Goal: Task Accomplishment & Management: Use online tool/utility

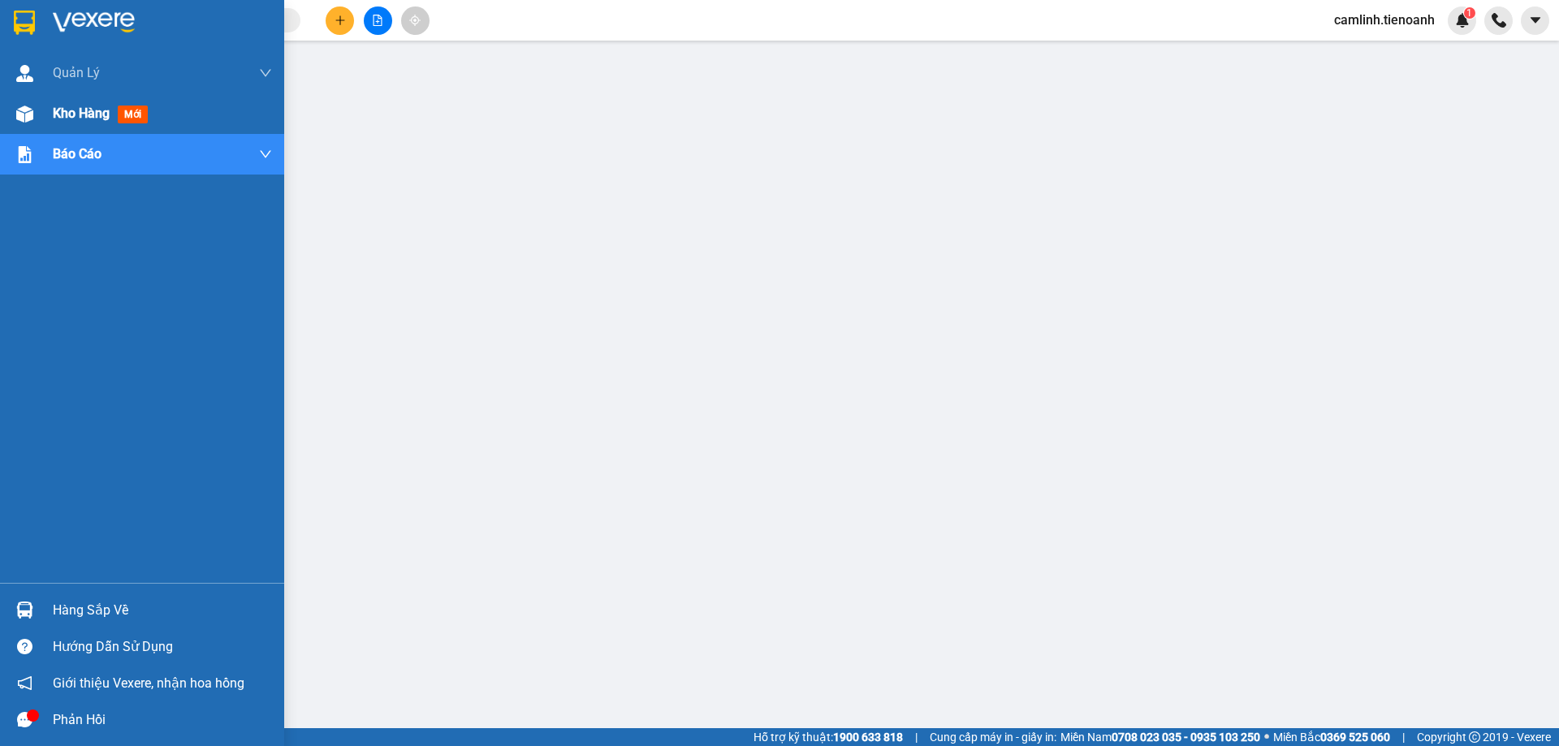
click at [20, 110] on img at bounding box center [24, 114] width 17 height 17
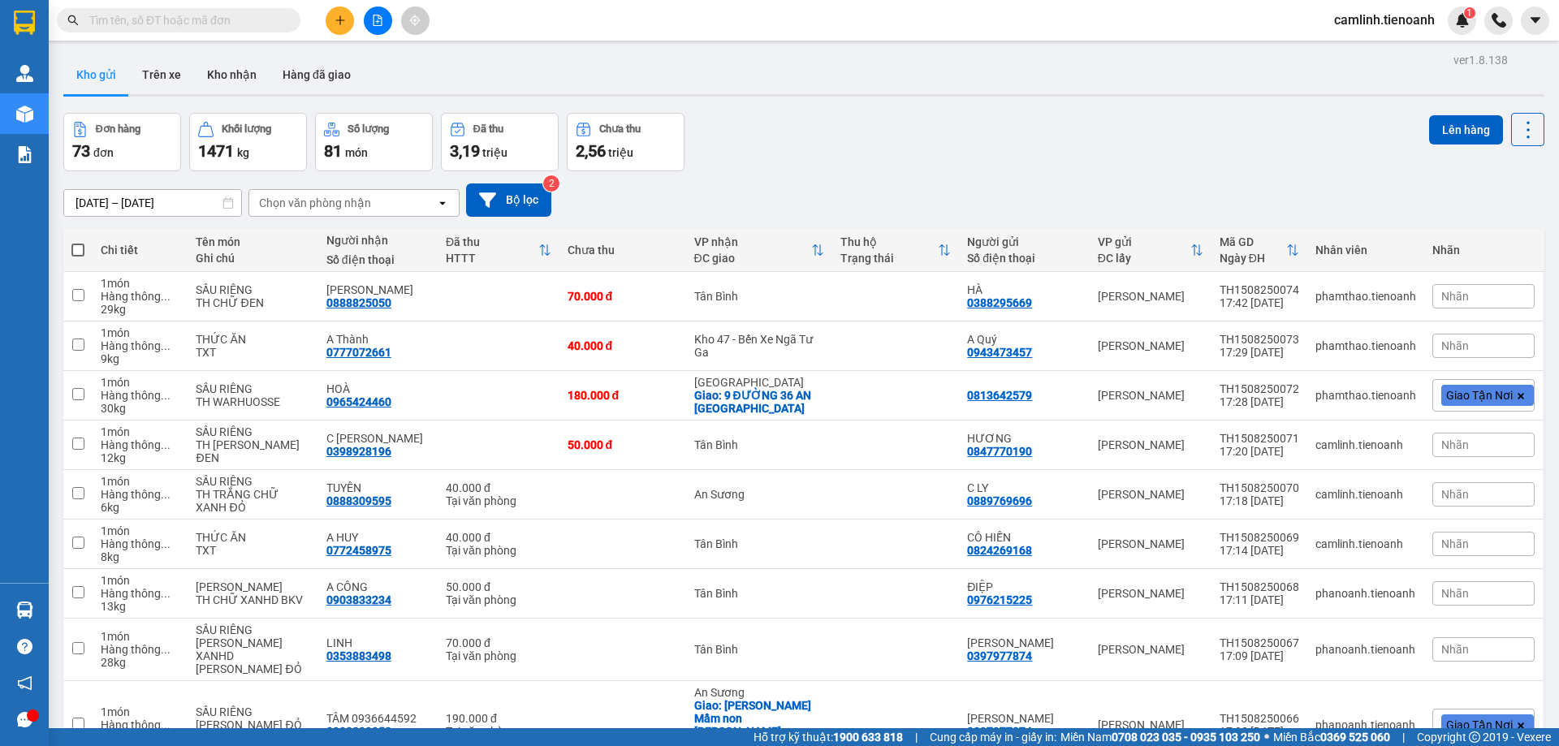
click at [74, 244] on span at bounding box center [77, 250] width 13 height 13
click at [78, 242] on input "checkbox" at bounding box center [78, 242] width 0 height 0
checkbox input "true"
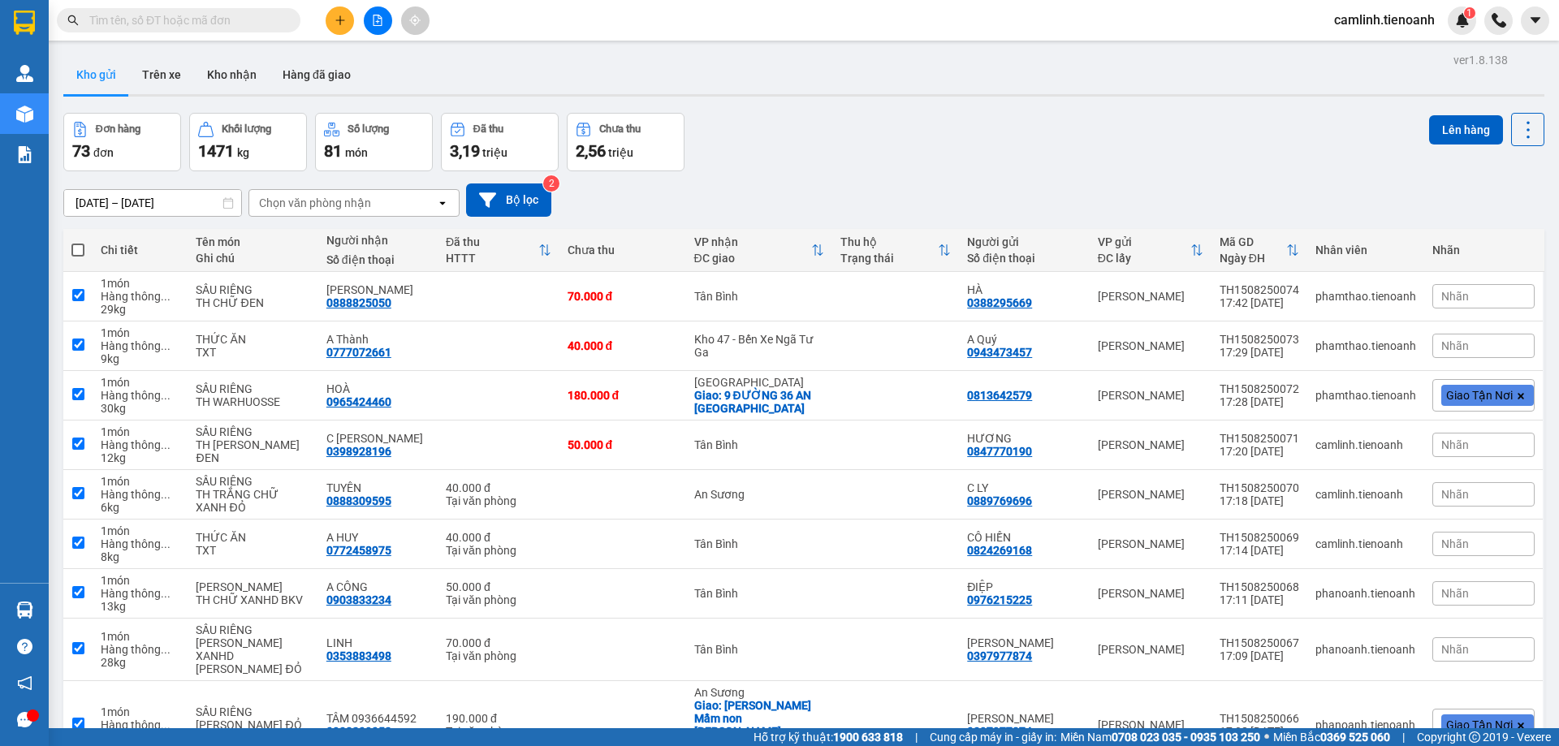
checkbox input "true"
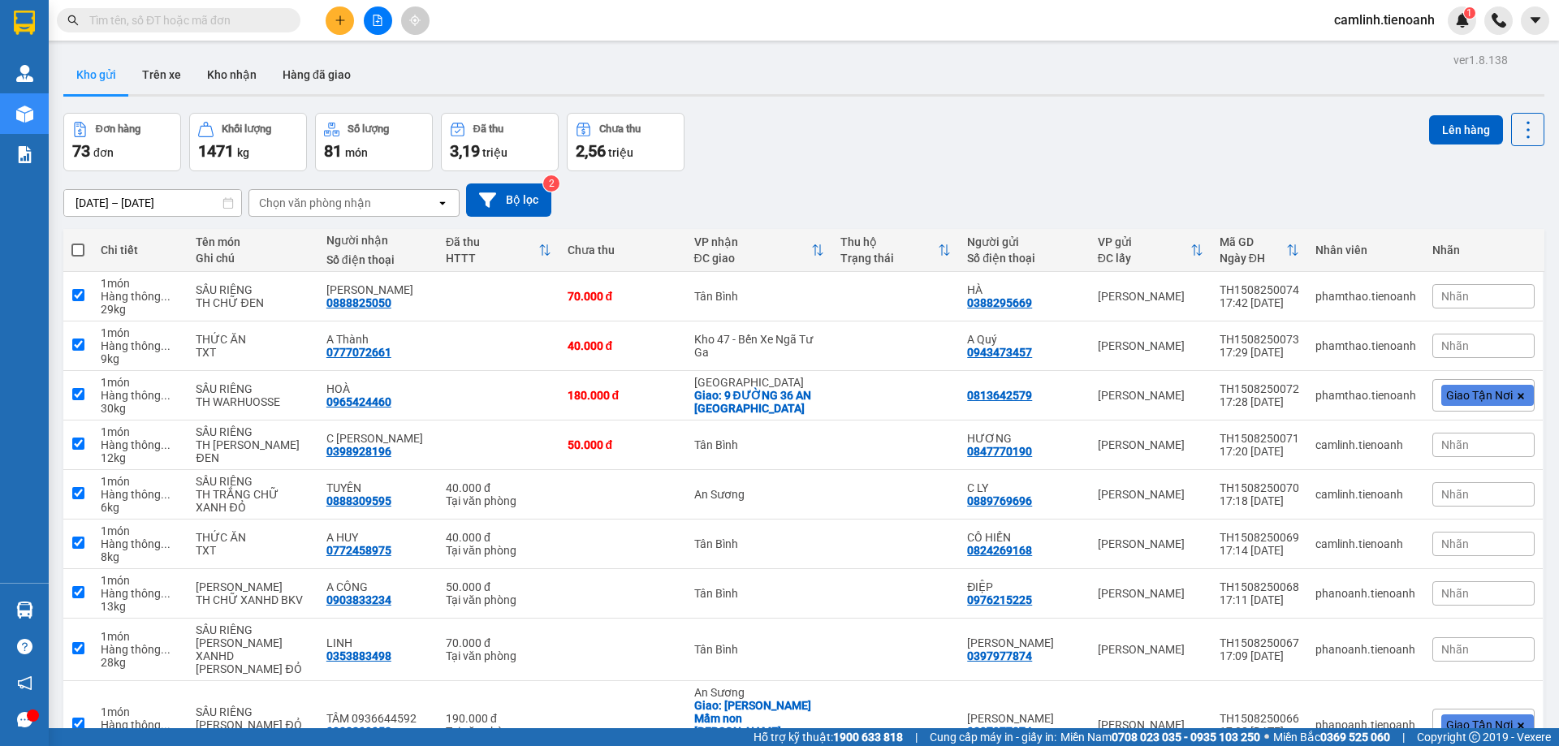
checkbox input "true"
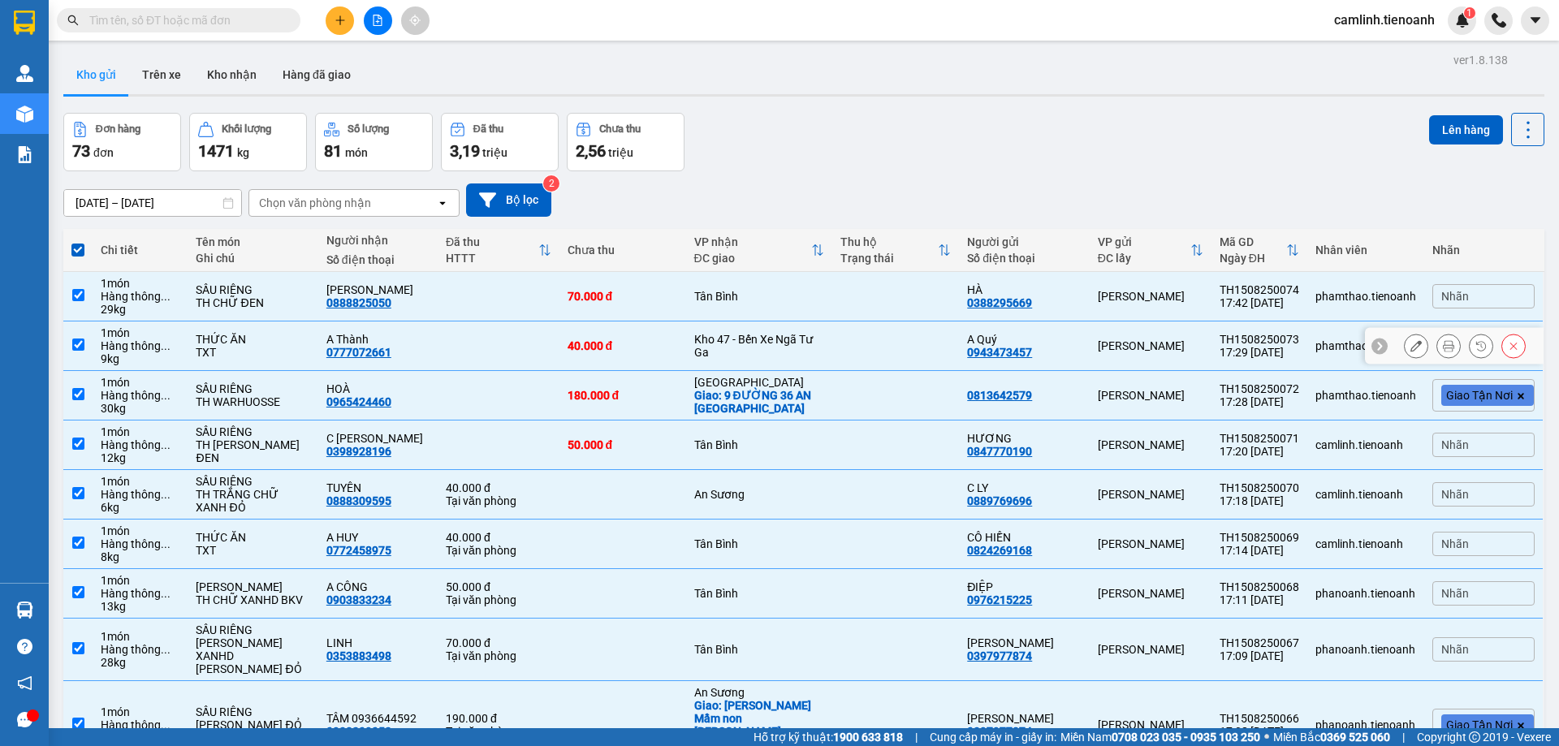
click at [773, 343] on div "Kho 47 - Bến Xe Ngã Tư Ga" at bounding box center [759, 346] width 131 height 26
checkbox input "false"
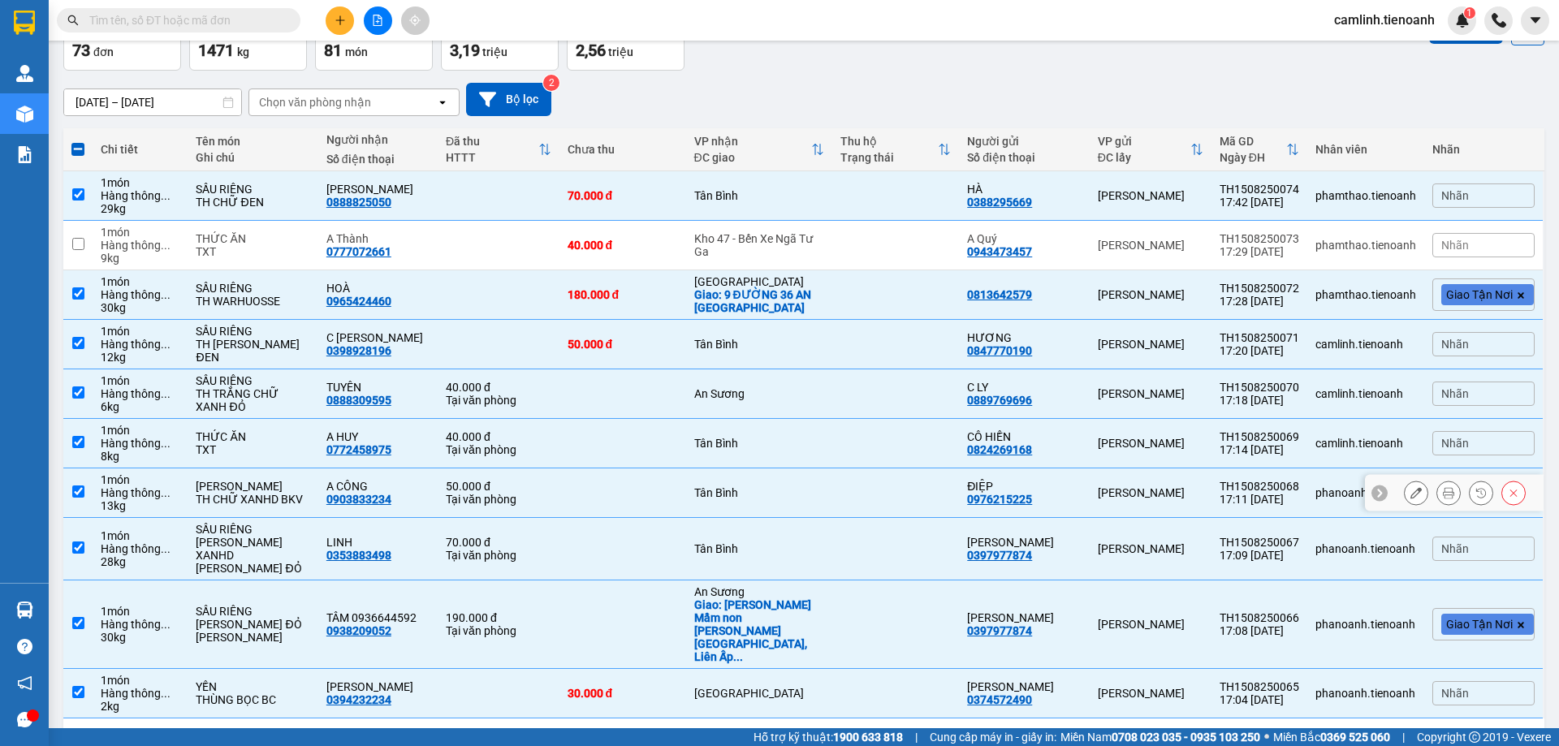
scroll to position [106, 0]
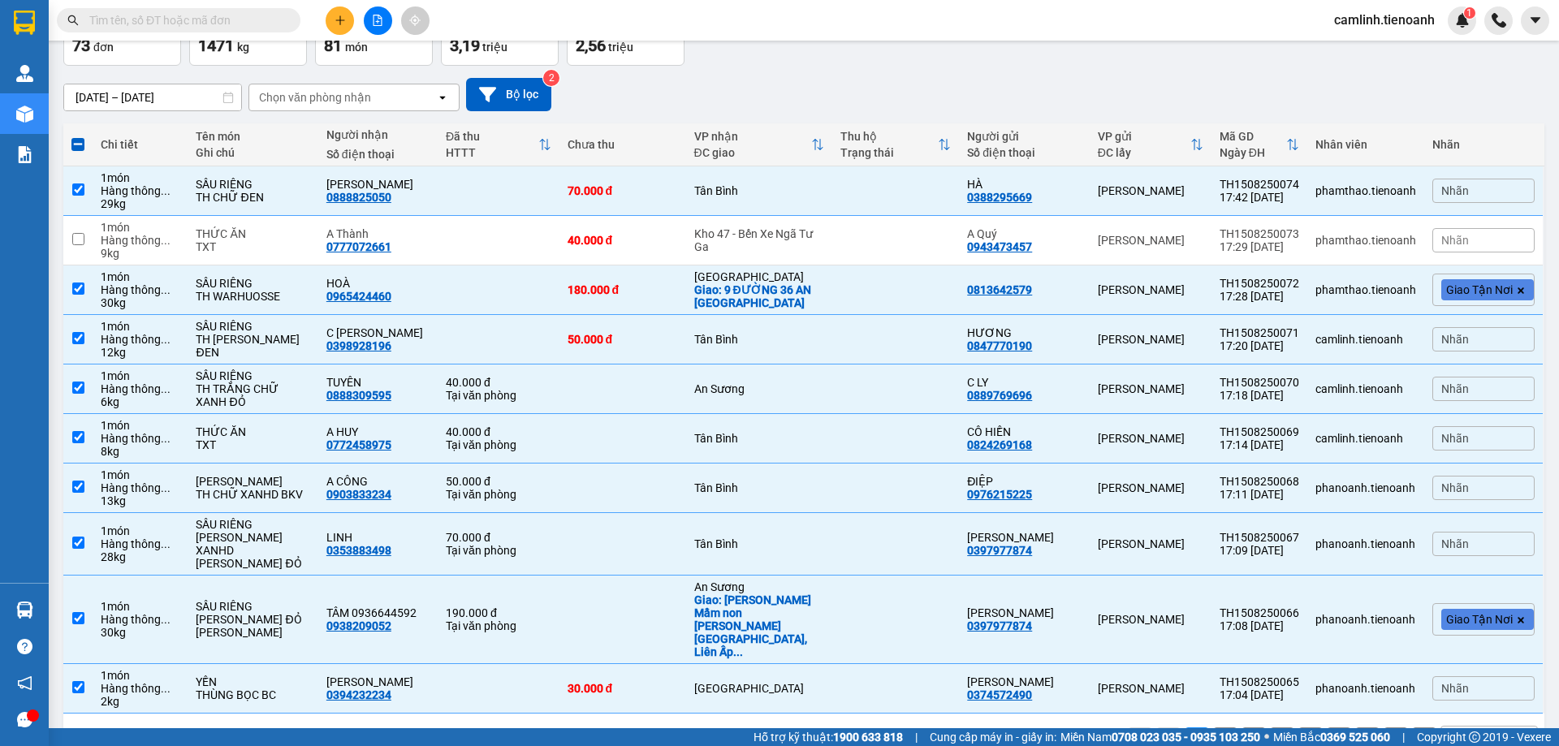
click at [1463, 731] on div "10 / trang" at bounding box center [1476, 739] width 50 height 16
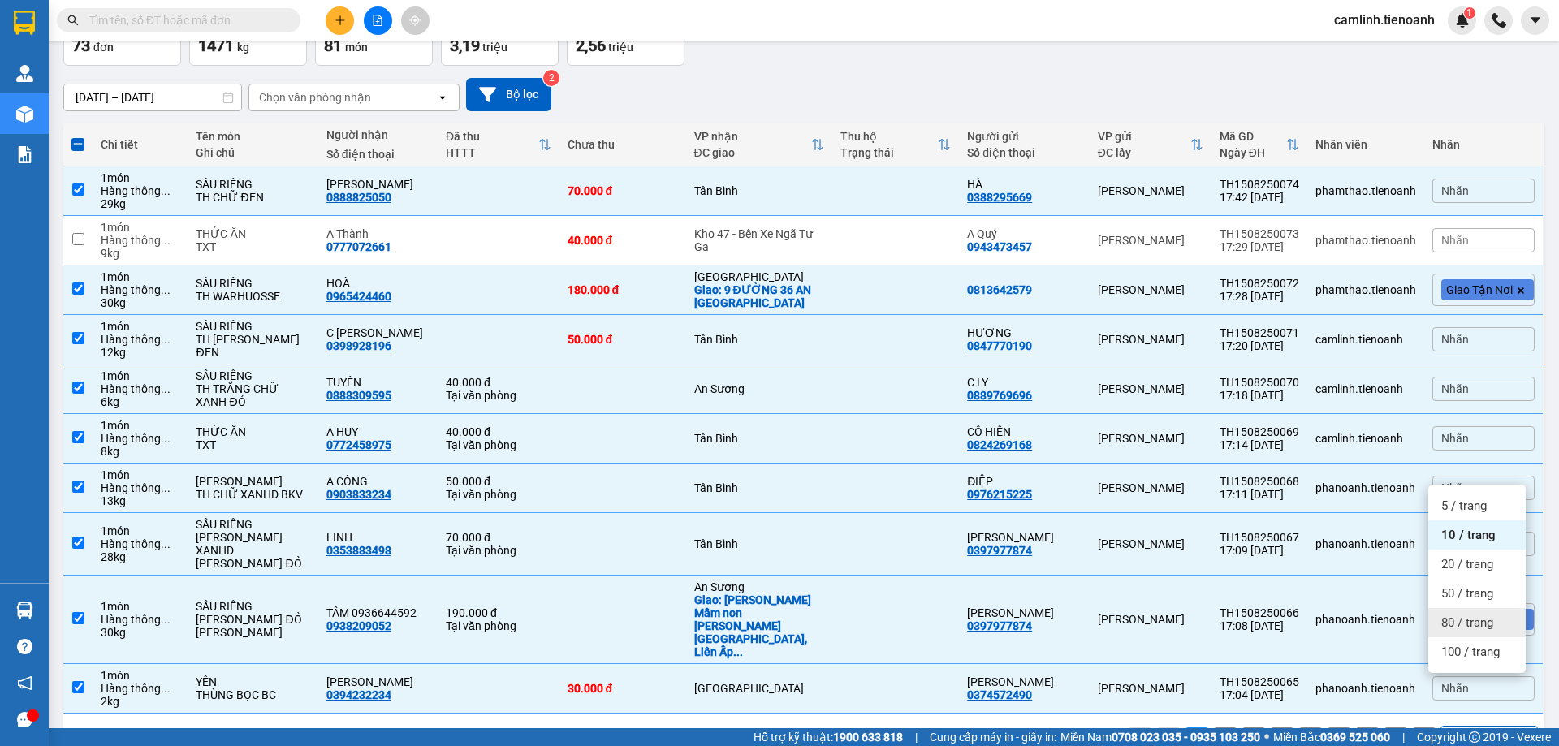
drag, startPoint x: 1455, startPoint y: 636, endPoint x: 1447, endPoint y: 627, distance: 12.1
click at [1455, 635] on div "80 / trang" at bounding box center [1476, 622] width 97 height 29
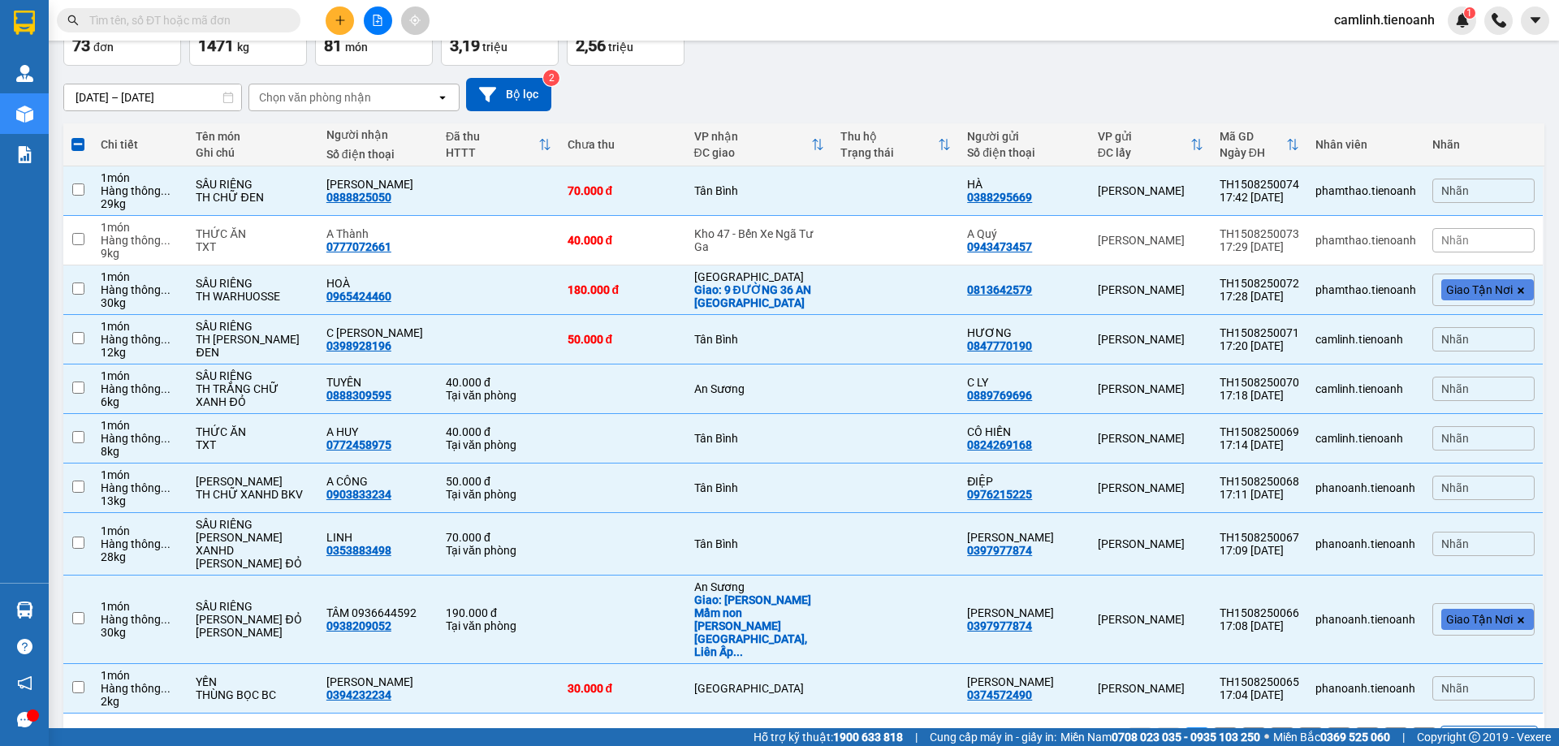
checkbox input "false"
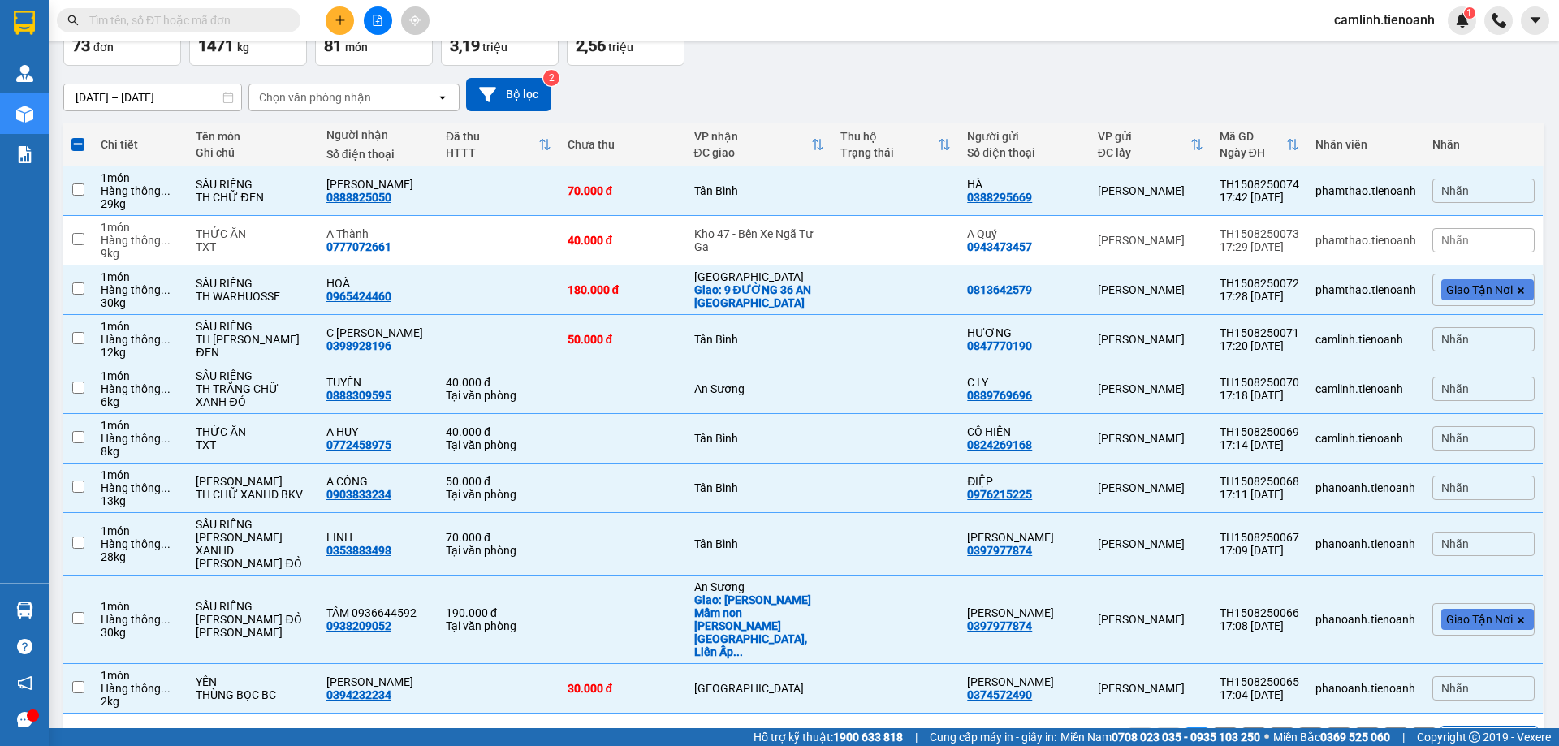
checkbox input "false"
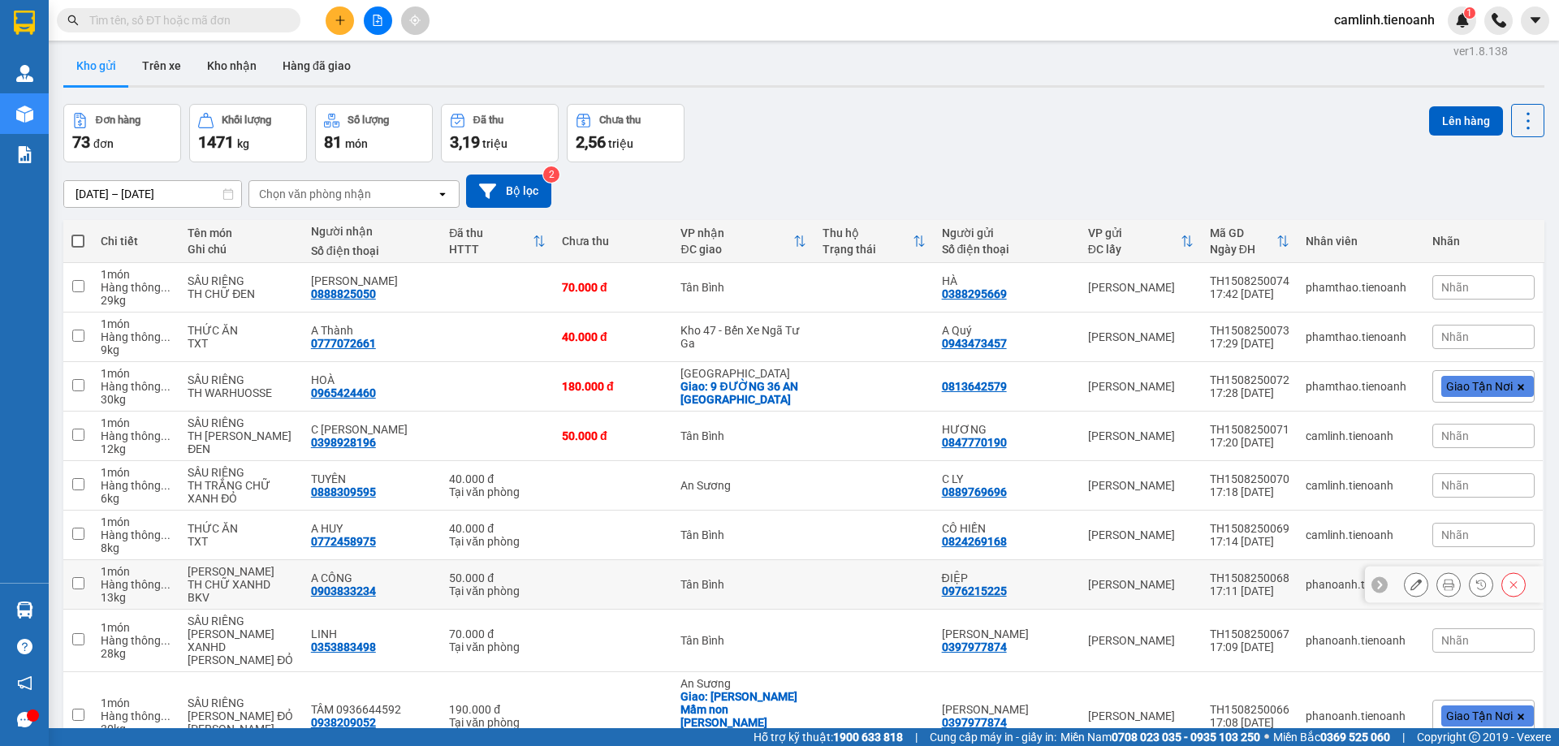
scroll to position [0, 0]
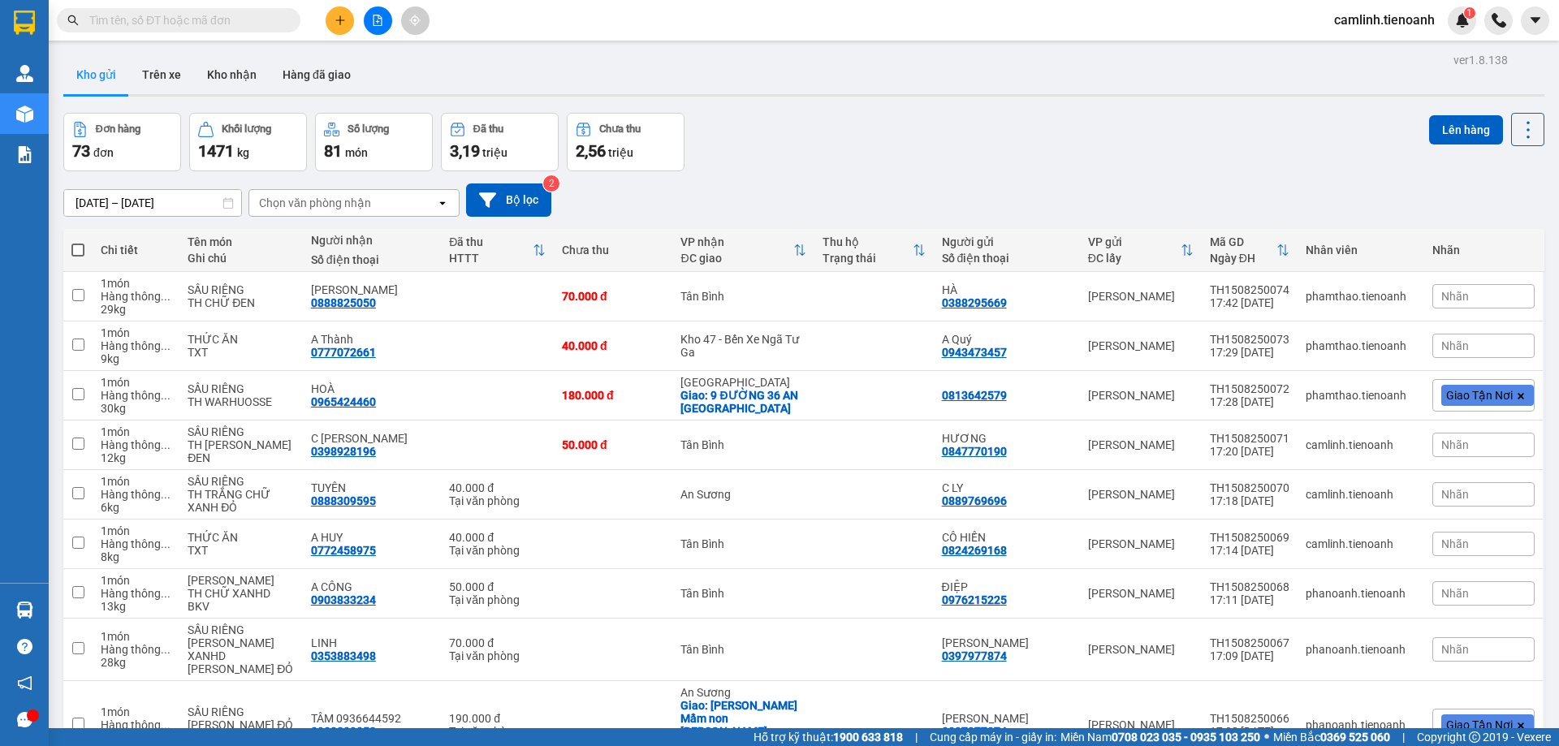
click at [79, 245] on span at bounding box center [77, 250] width 13 height 13
click at [78, 242] on input "checkbox" at bounding box center [78, 242] width 0 height 0
checkbox input "true"
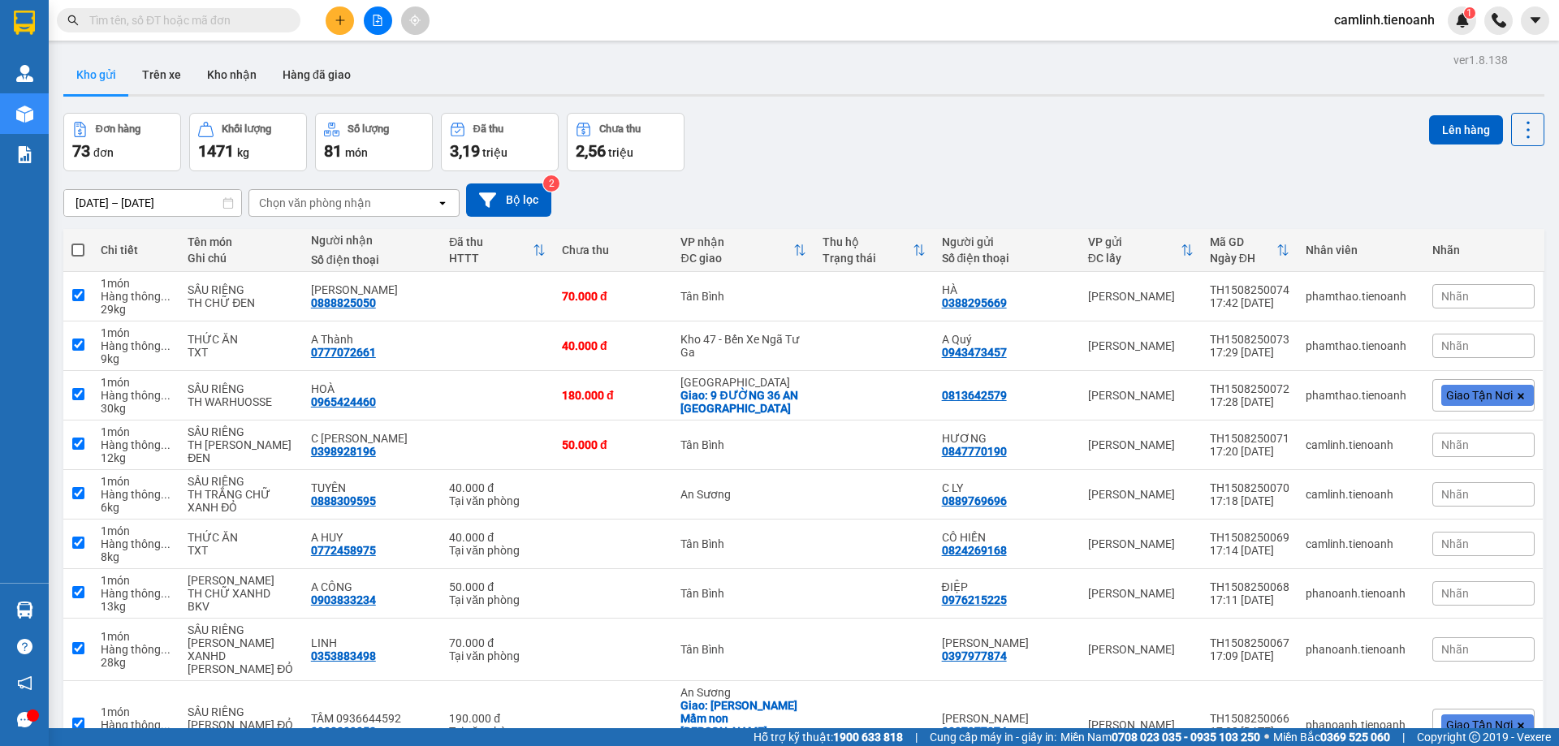
checkbox input "true"
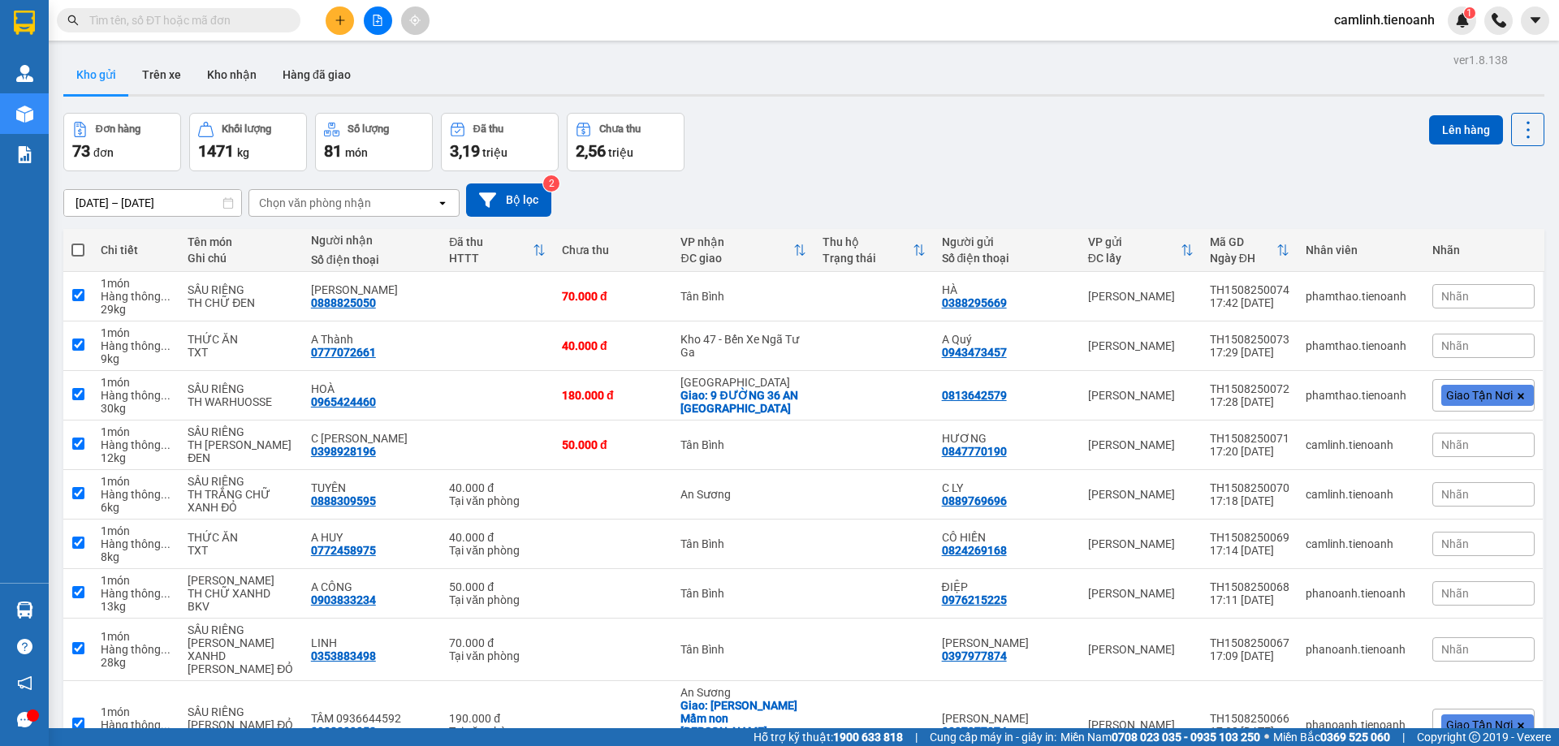
checkbox input "true"
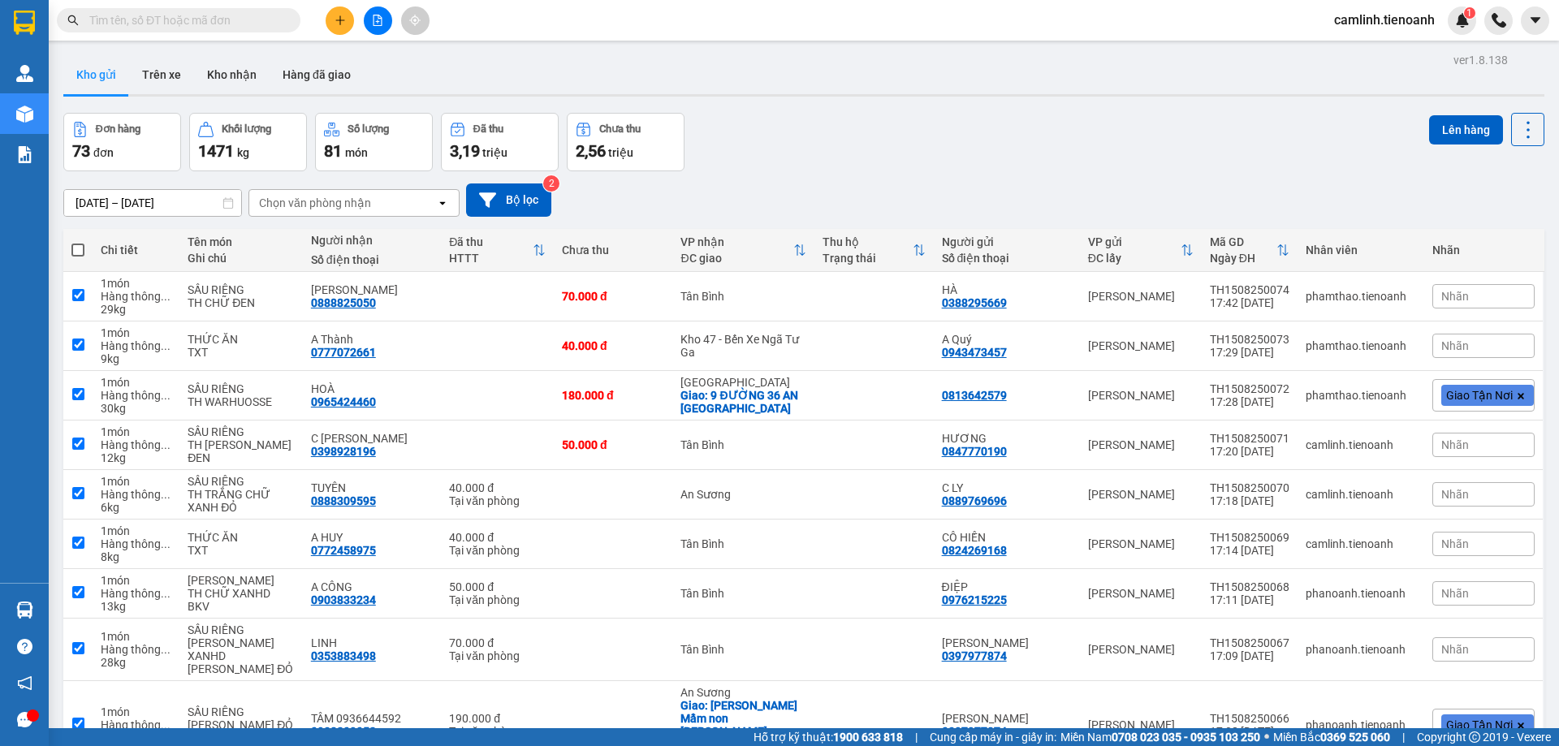
checkbox input "true"
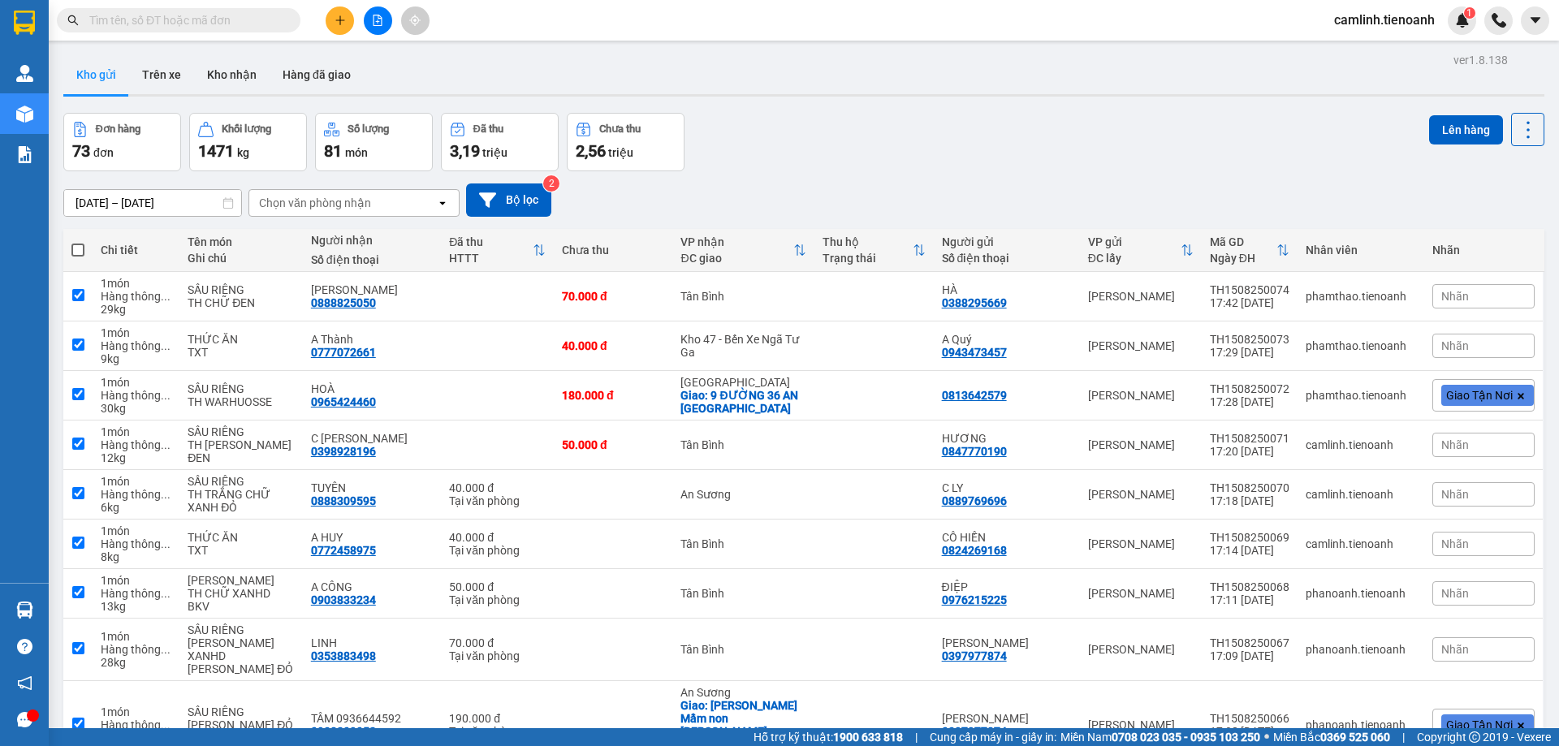
checkbox input "true"
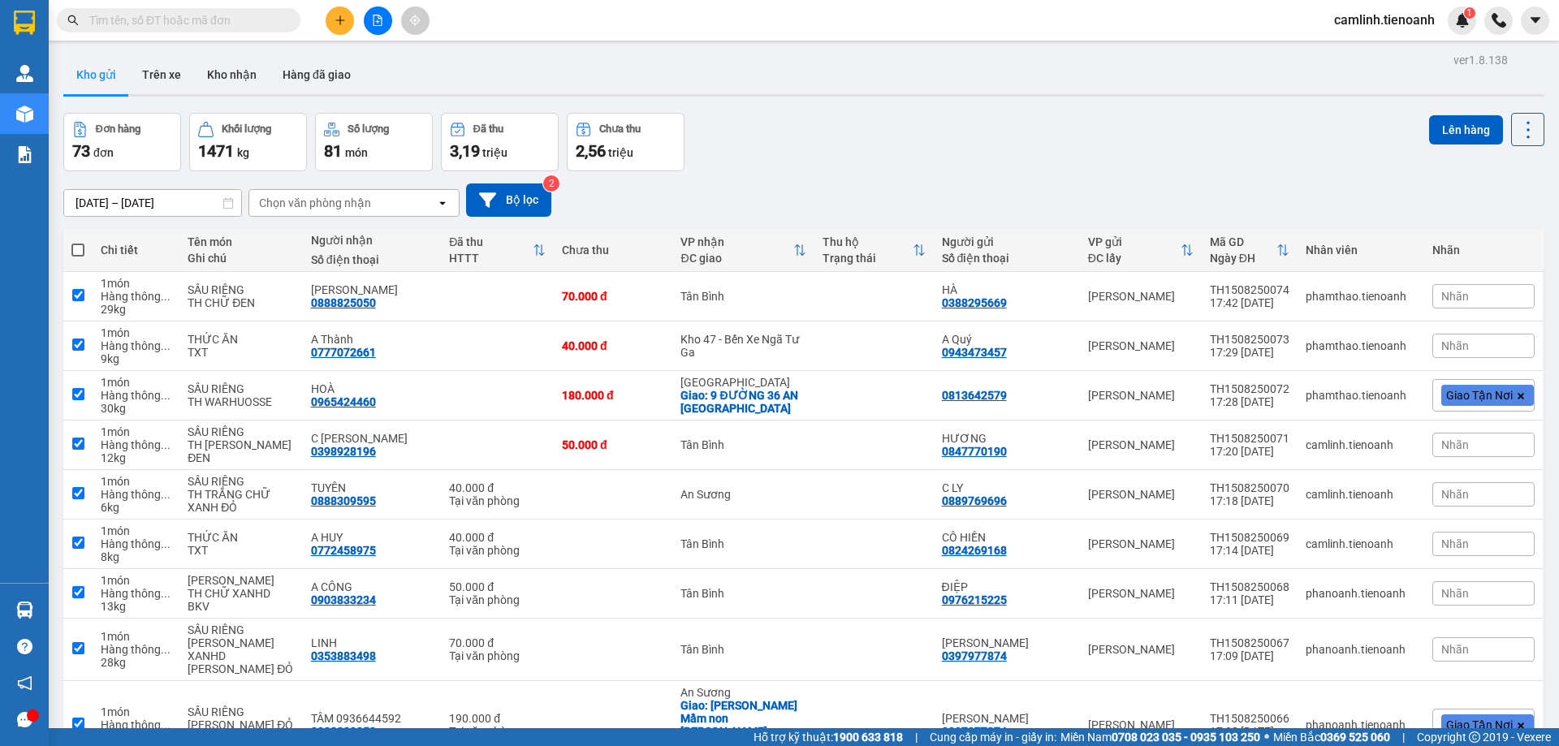
checkbox input "true"
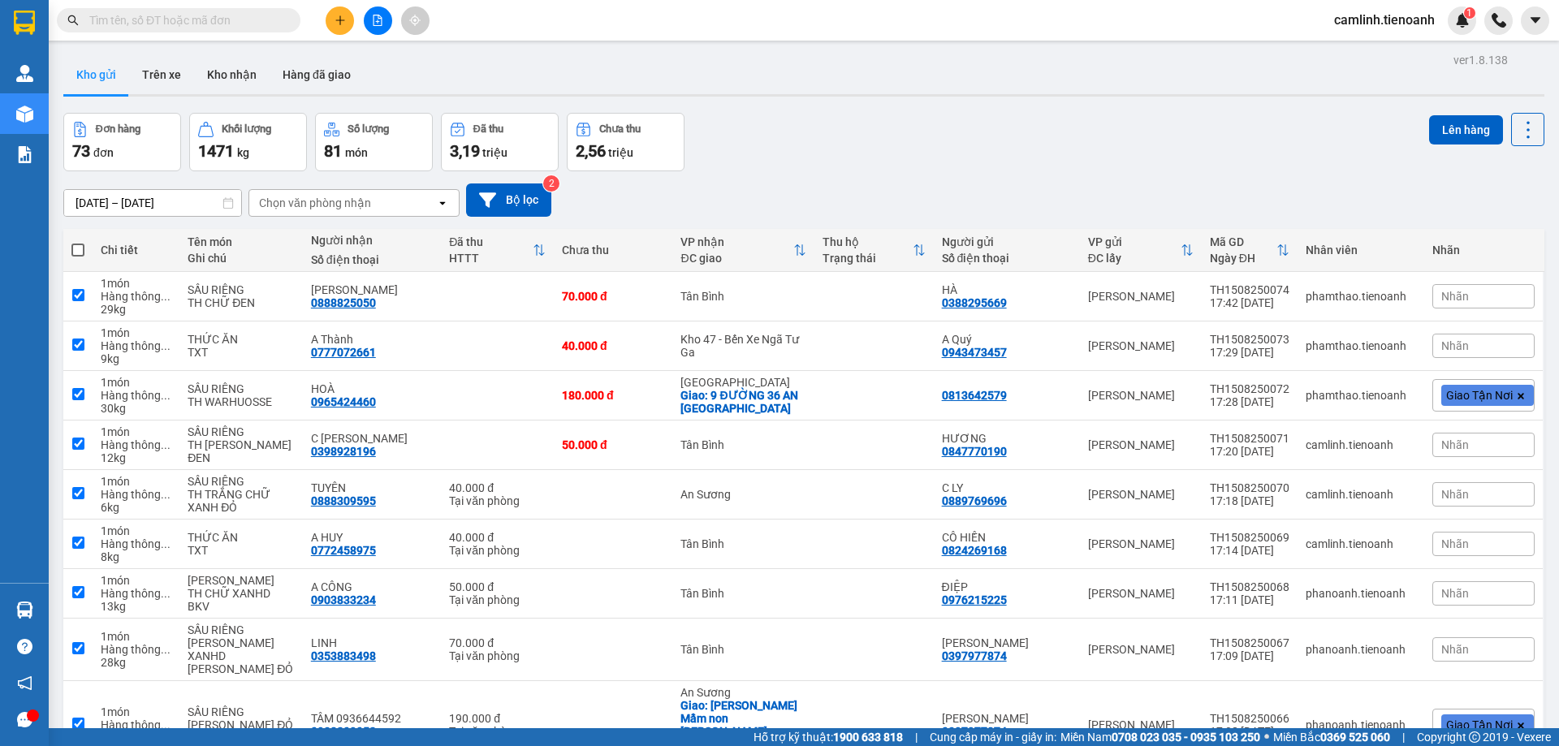
checkbox input "true"
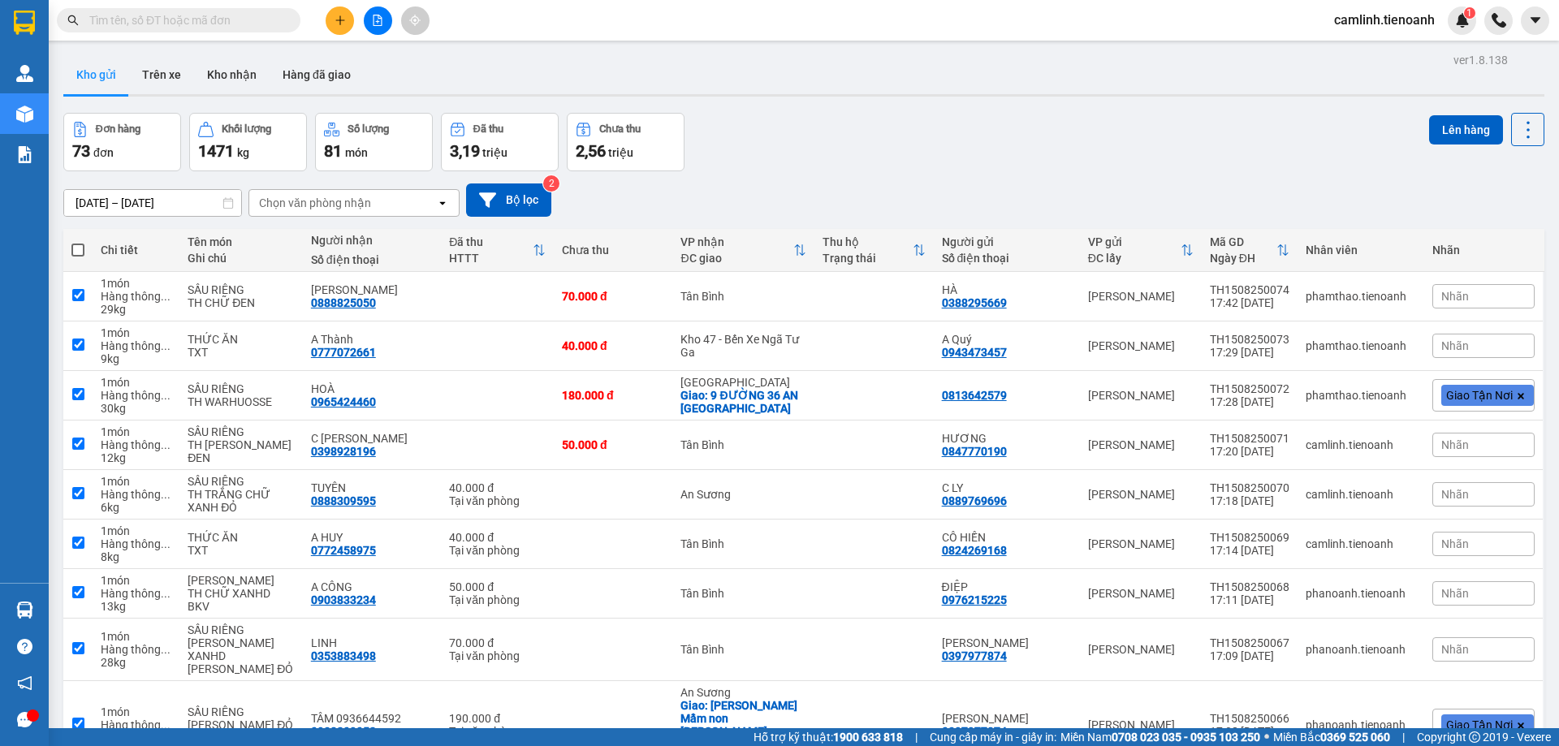
checkbox input "true"
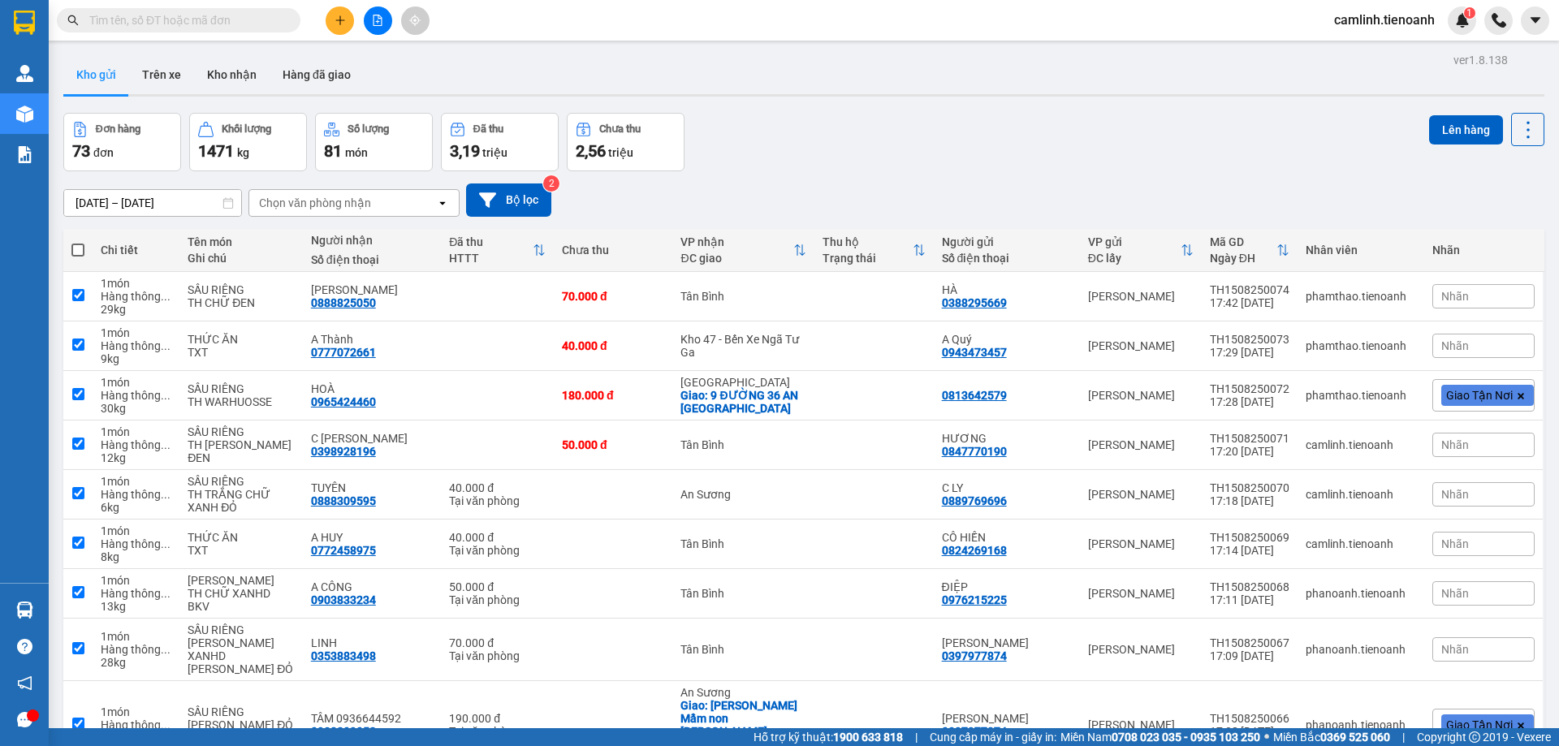
checkbox input "true"
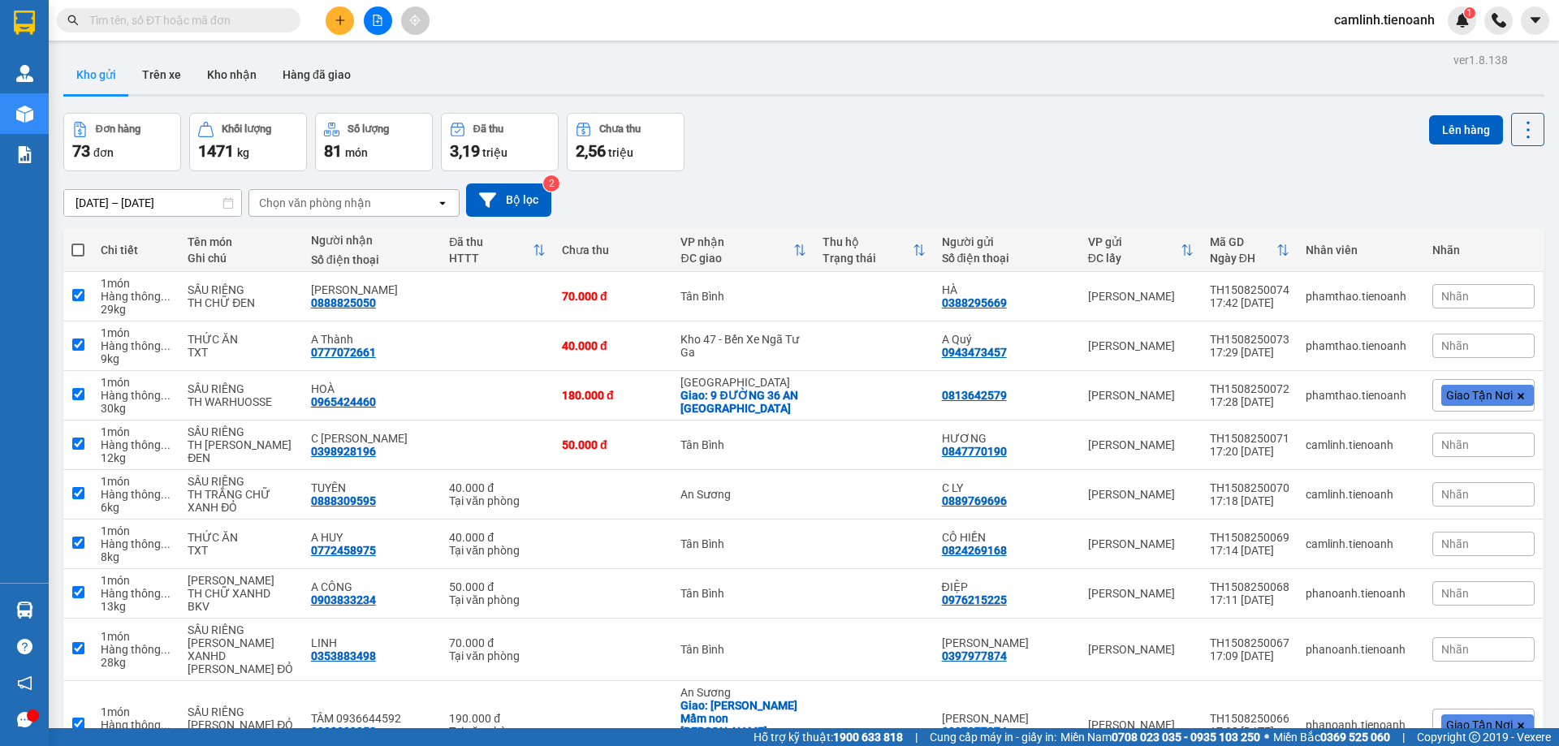
checkbox input "true"
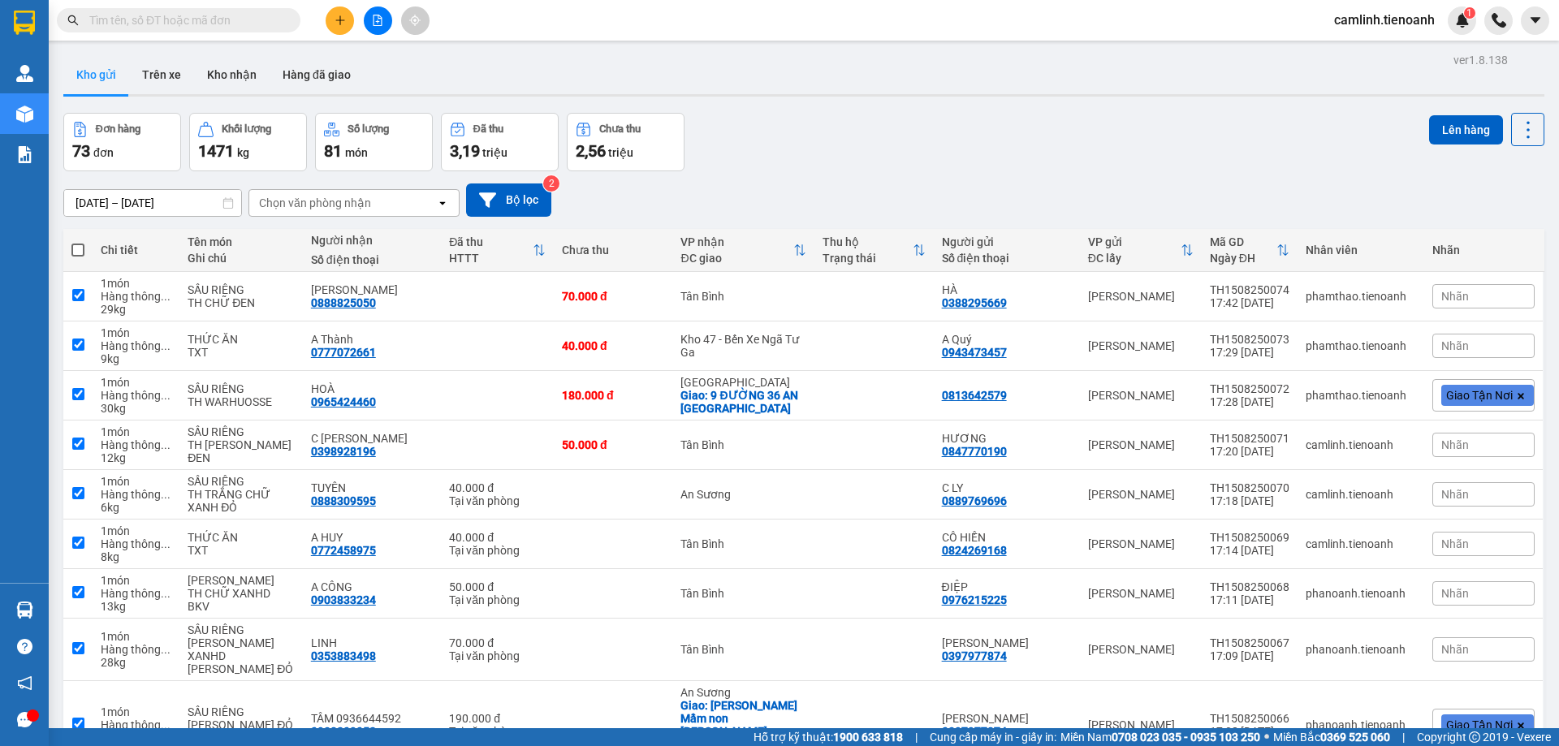
checkbox input "true"
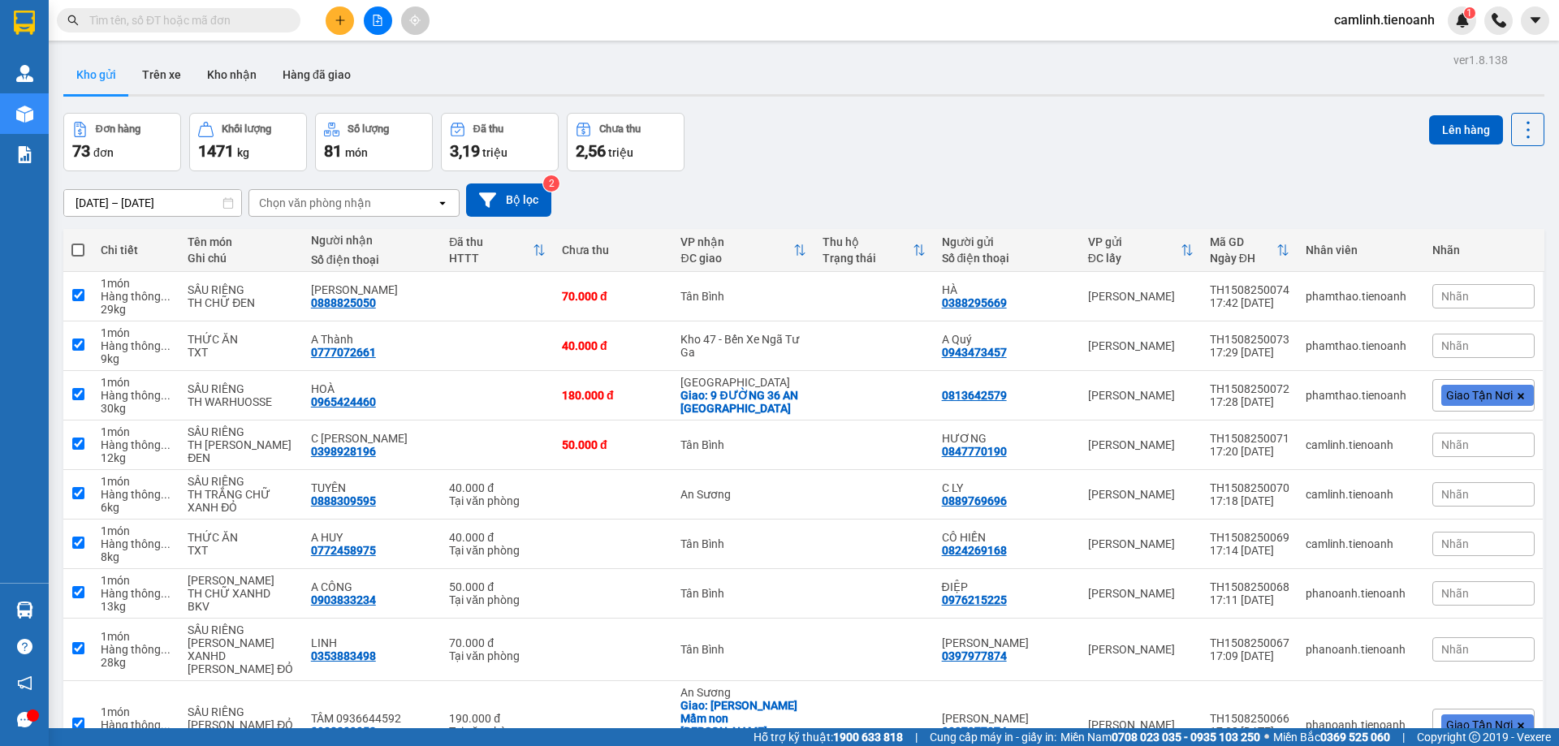
checkbox input "true"
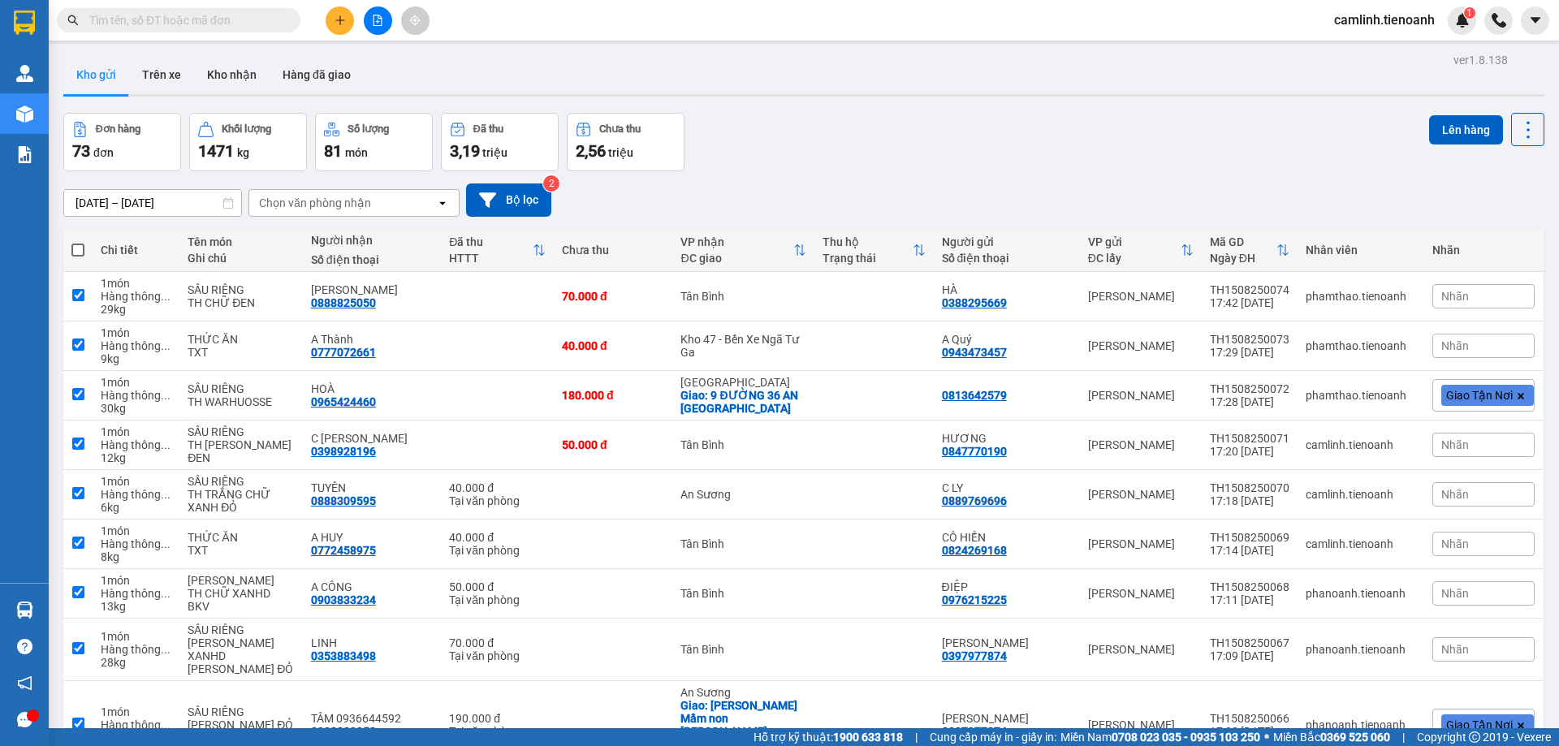
checkbox input "true"
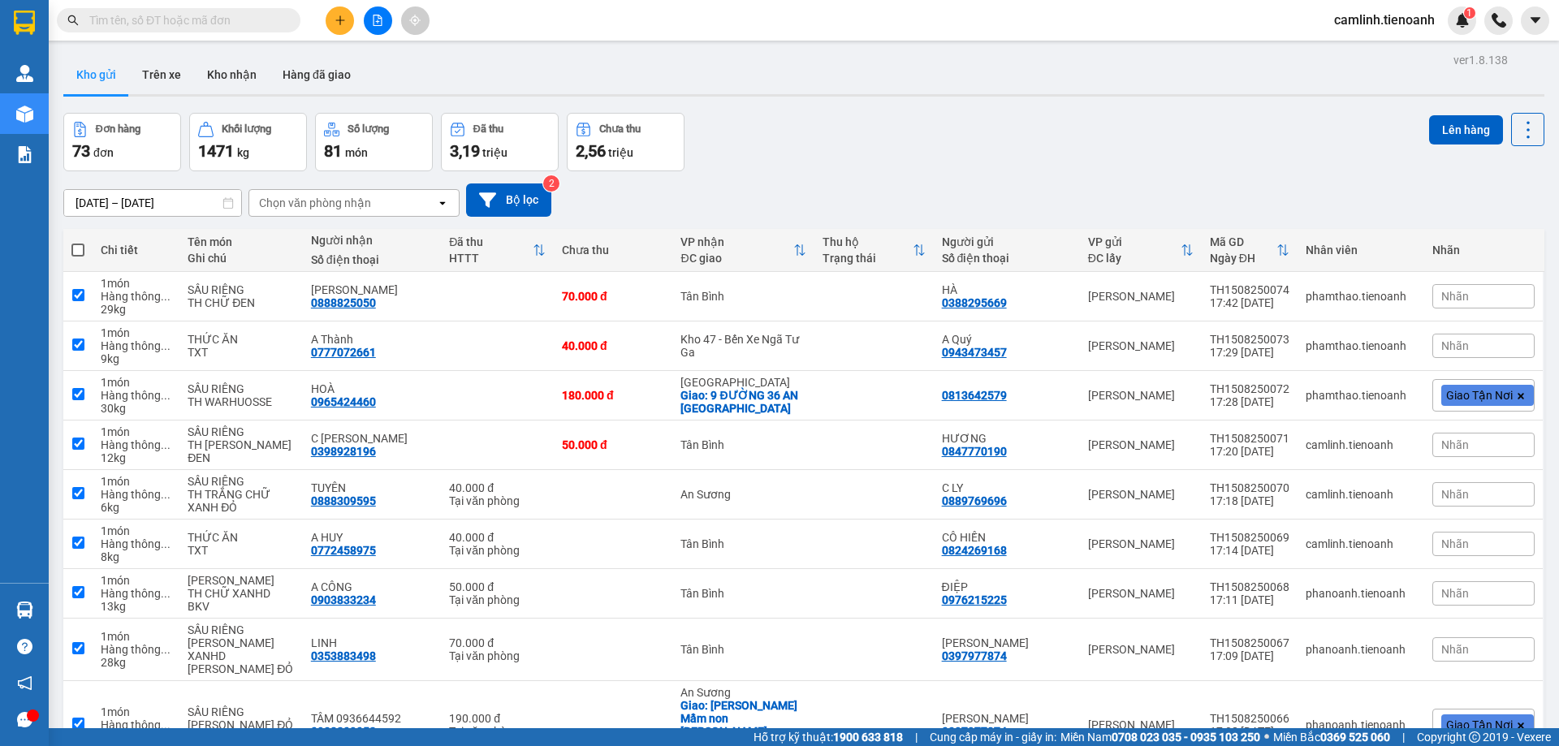
checkbox input "true"
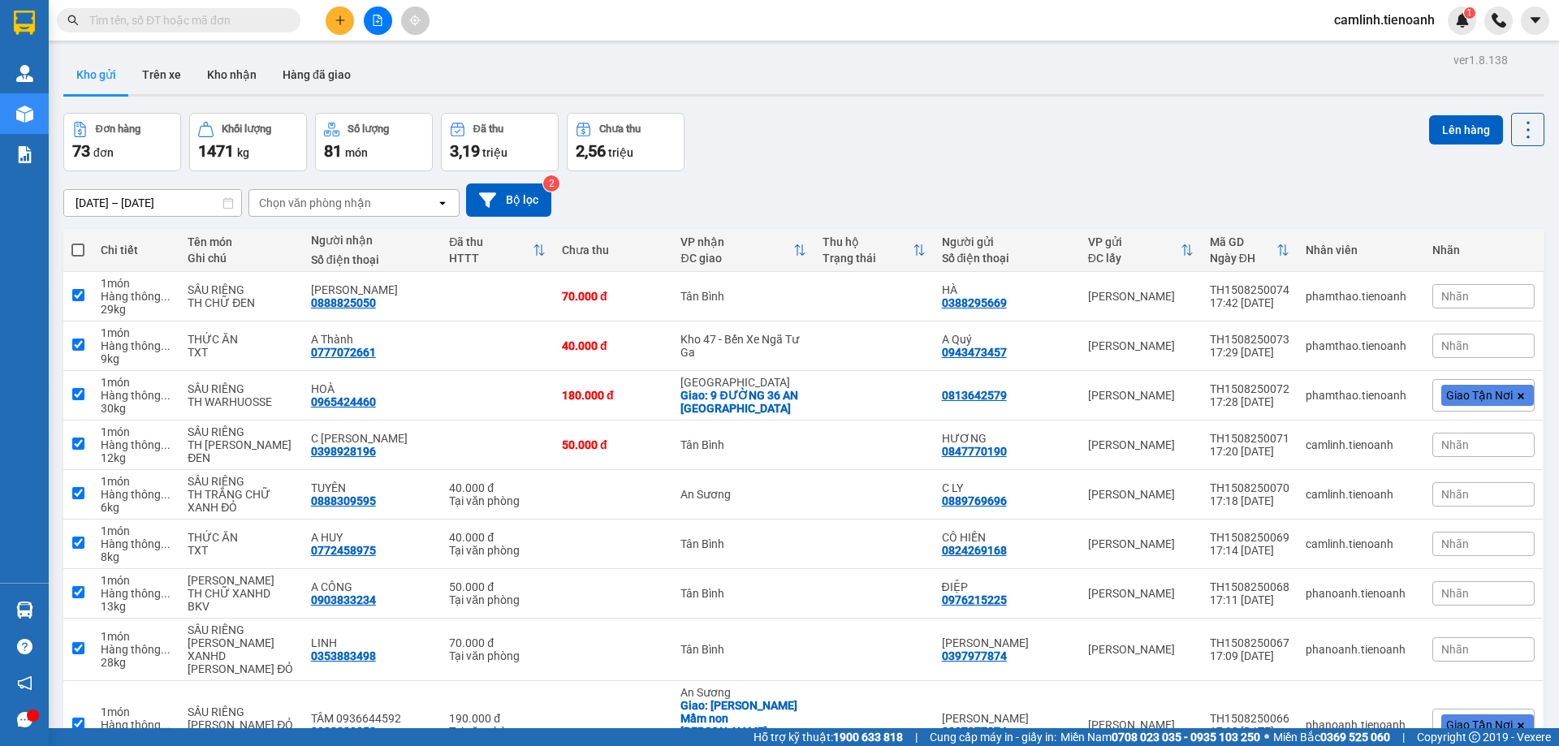
checkbox input "true"
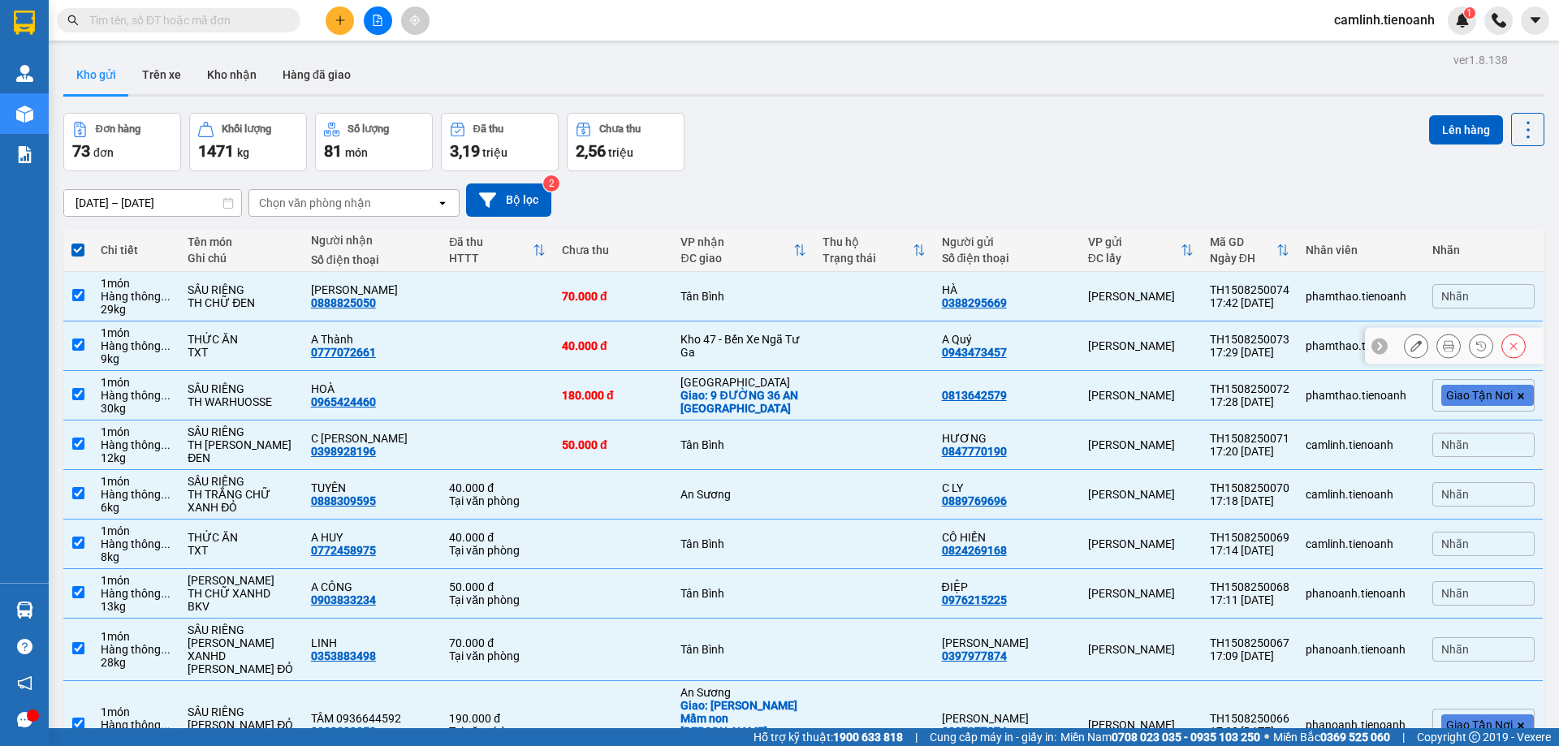
click at [789, 343] on div "Kho 47 - Bến Xe Ngã Tư Ga" at bounding box center [743, 346] width 126 height 26
checkbox input "false"
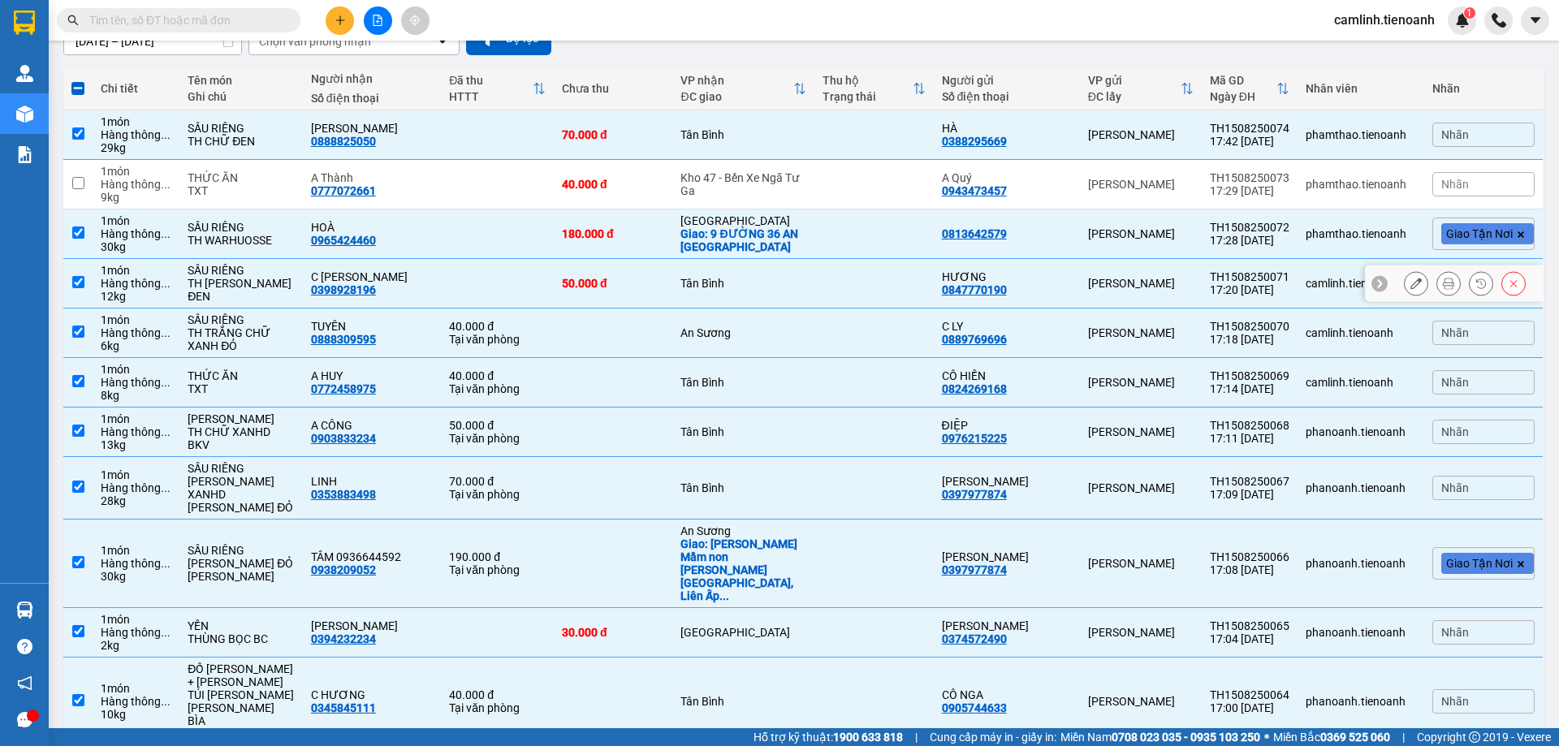
scroll to position [162, 0]
click at [787, 334] on div "An Sương" at bounding box center [743, 332] width 126 height 13
checkbox input "false"
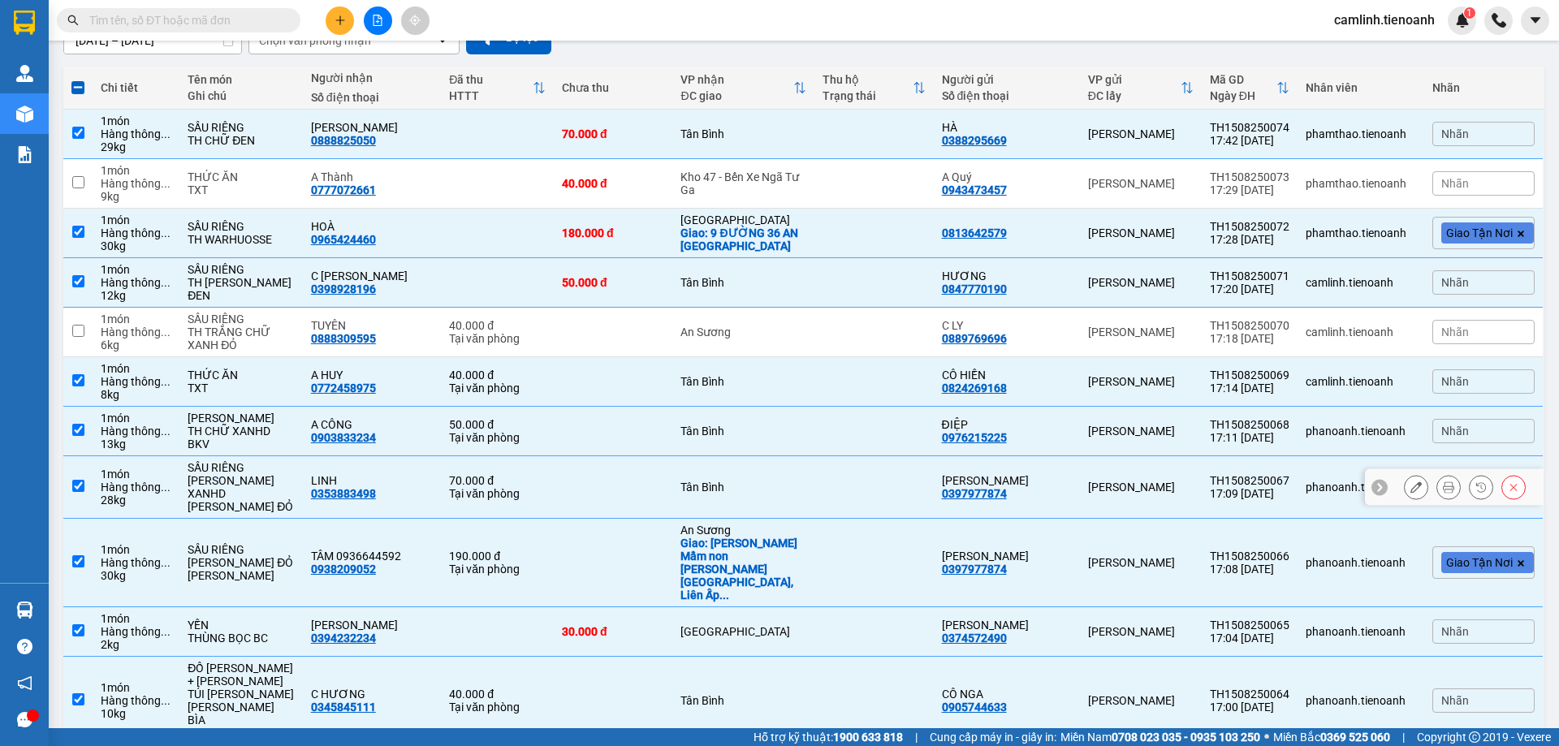
scroll to position [244, 0]
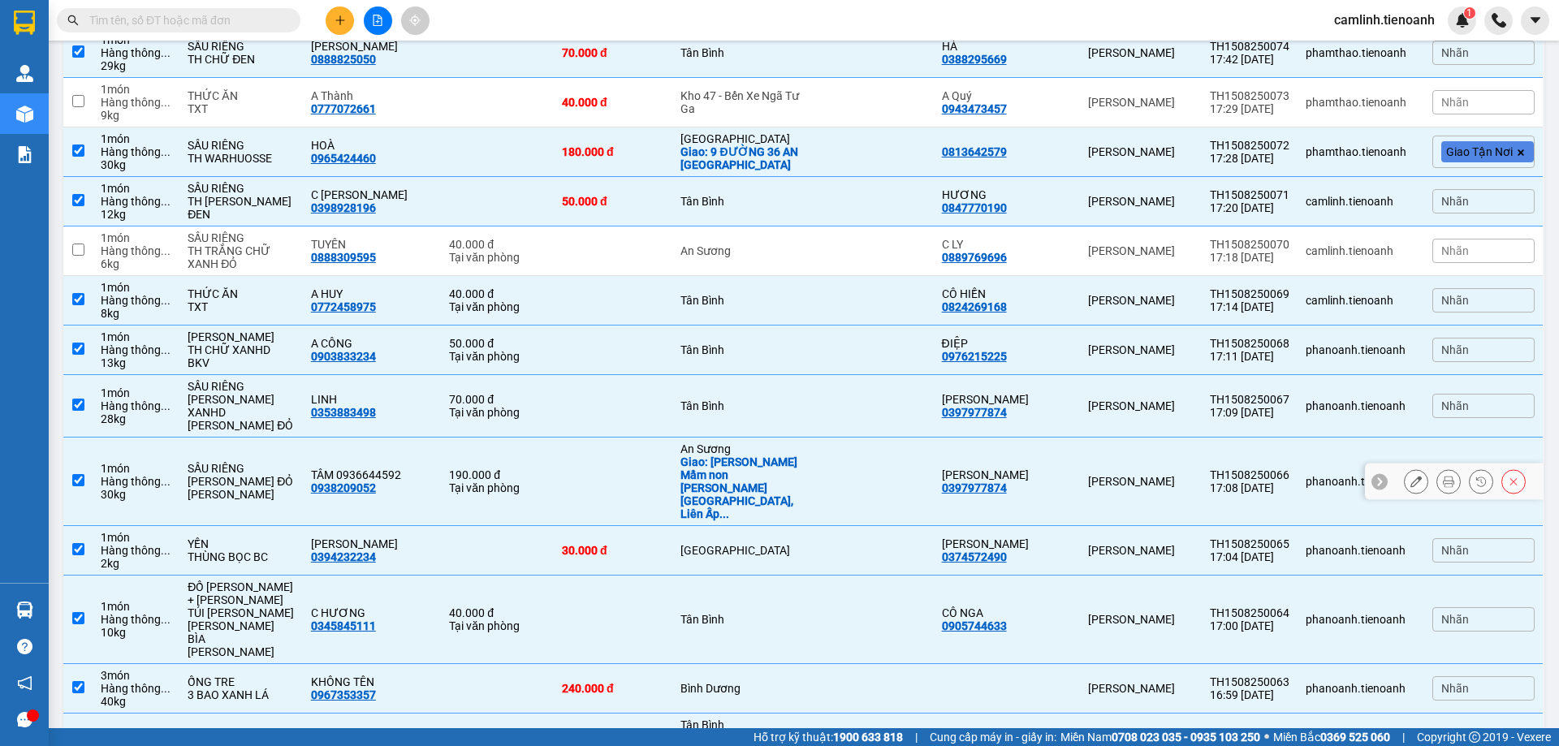
click at [714, 466] on div "Giao: [PERSON_NAME] Mầm non [PERSON_NAME][GEOGRAPHIC_DATA], Liên Ấp ..." at bounding box center [743, 487] width 126 height 65
checkbox input "false"
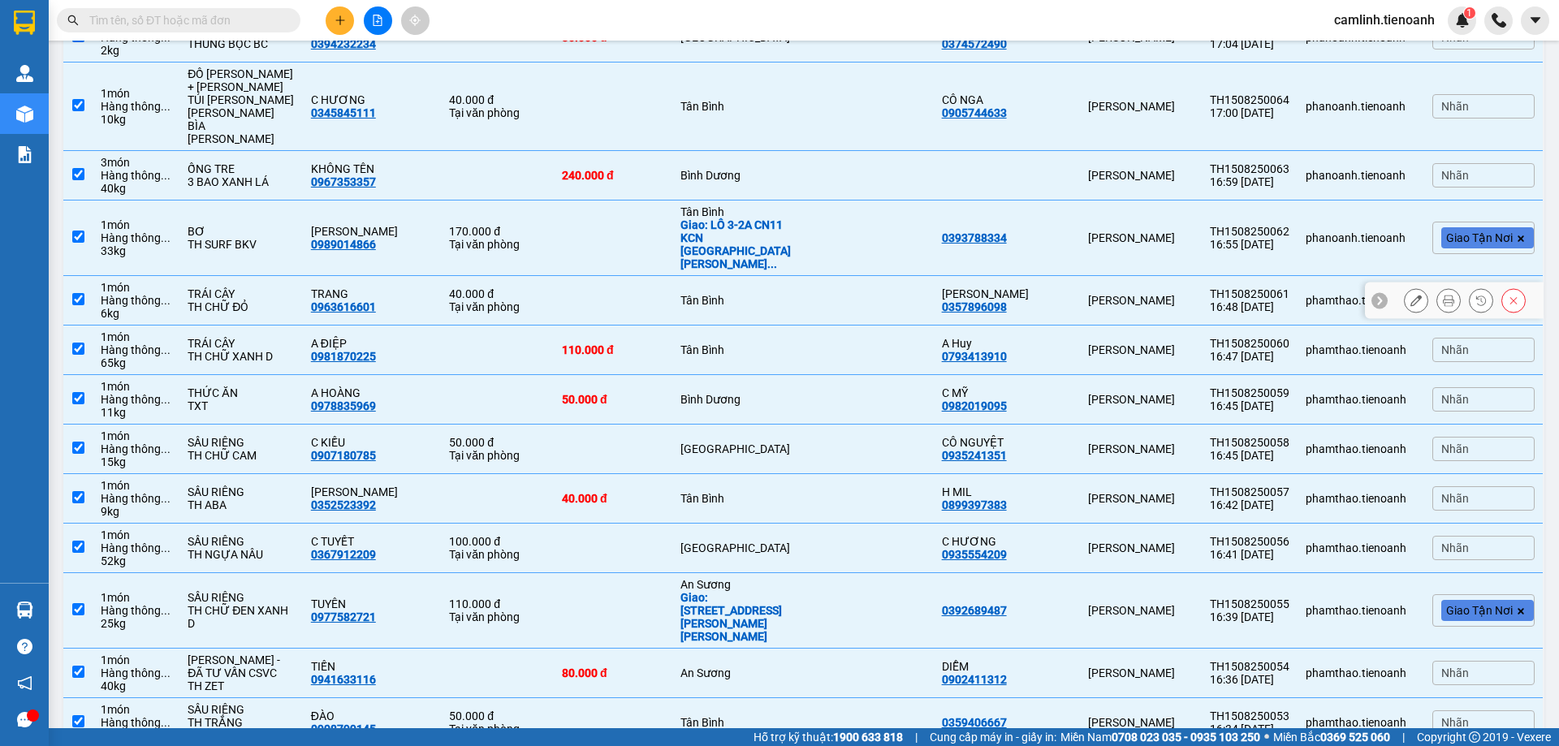
scroll to position [812, 0]
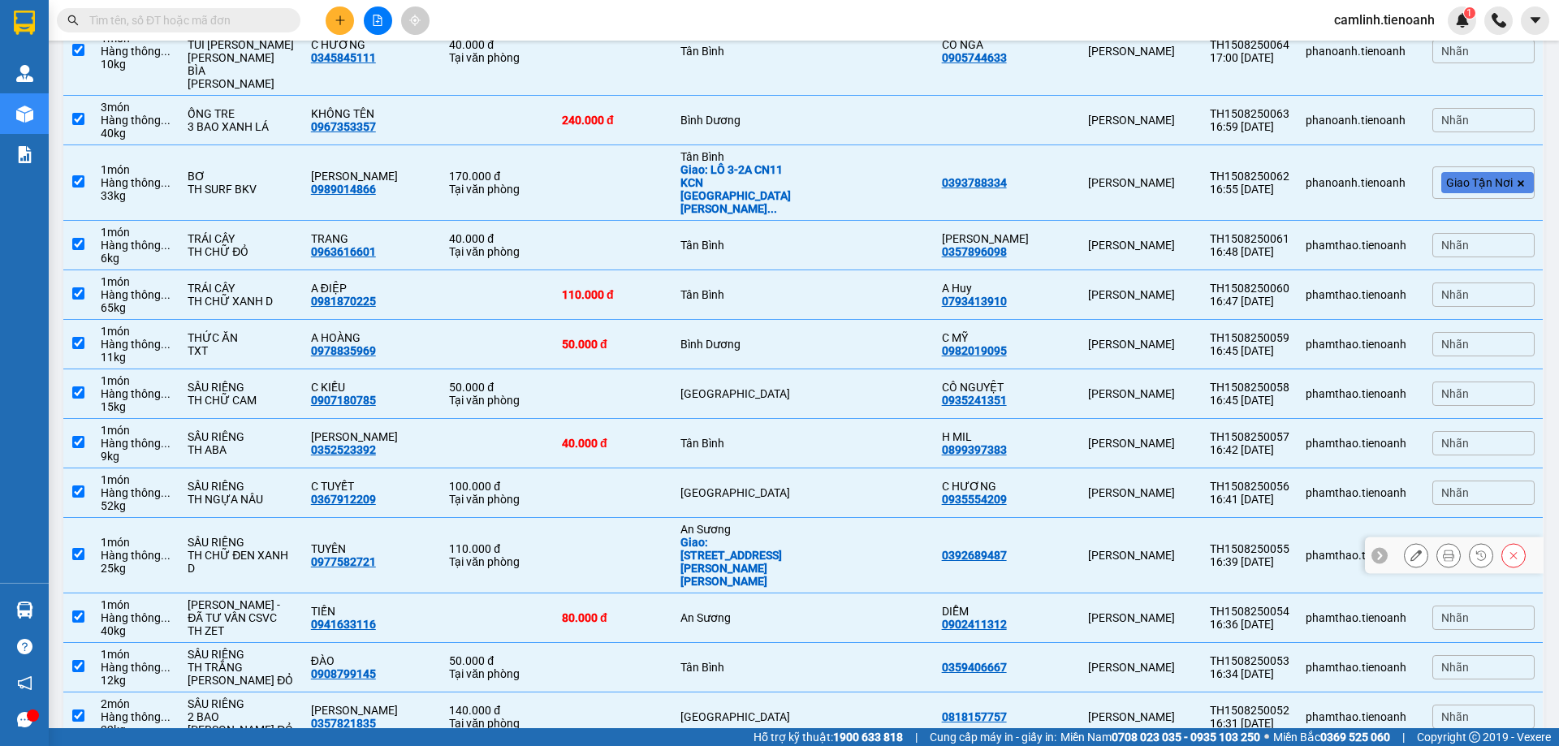
click at [697, 536] on div "Giao: [STREET_ADDRESS][PERSON_NAME][PERSON_NAME]" at bounding box center [743, 562] width 126 height 52
checkbox input "false"
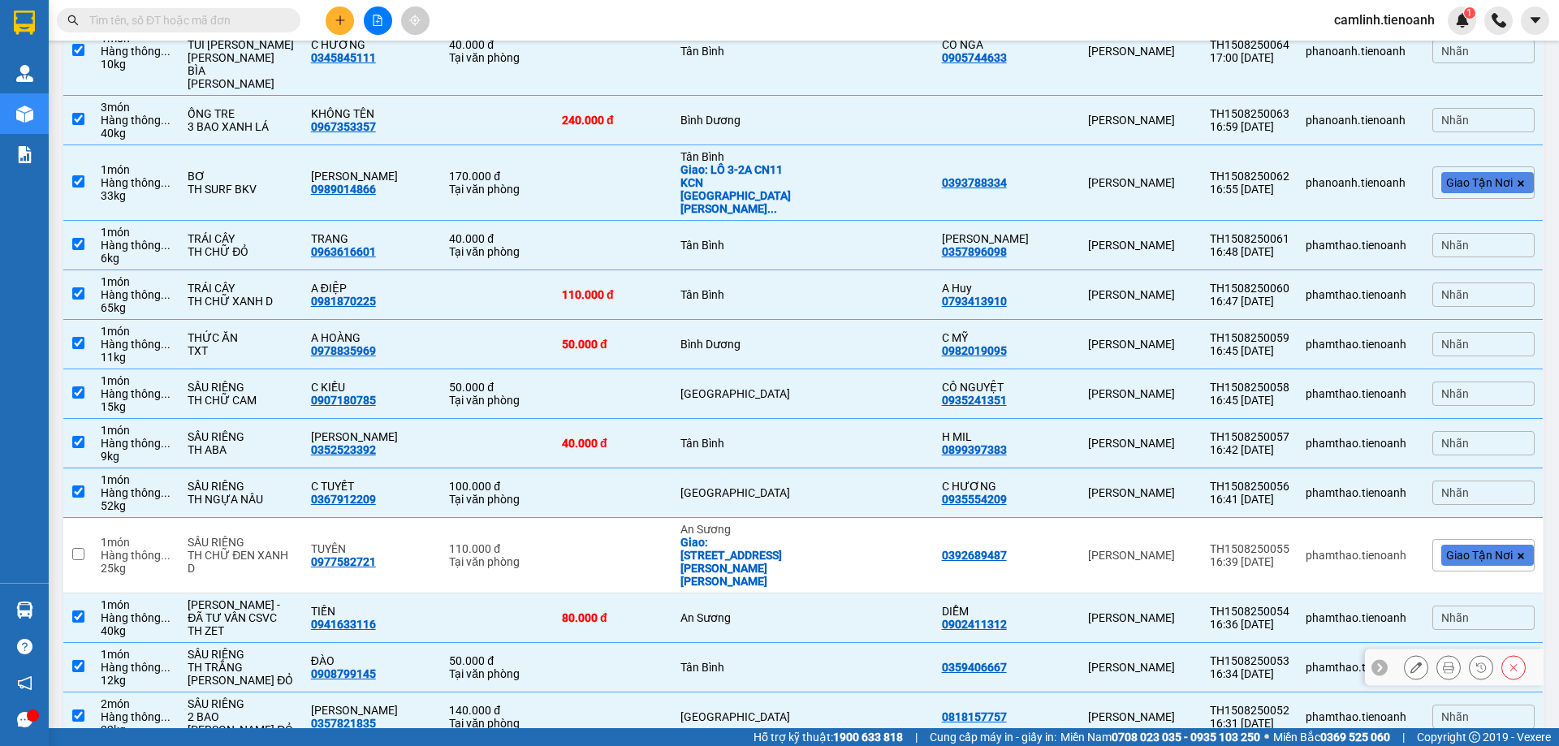
scroll to position [974, 0]
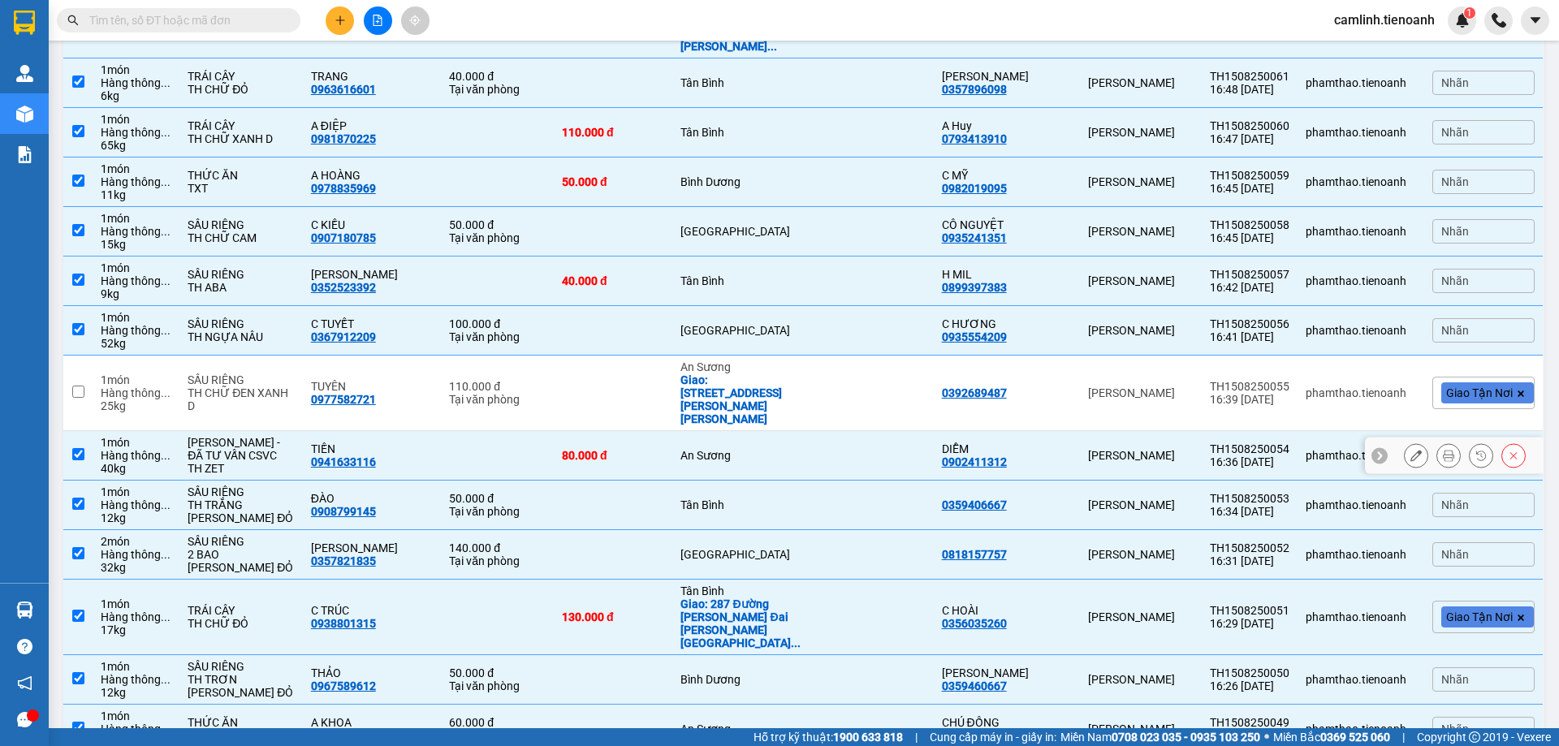
click at [701, 431] on td "An Sương" at bounding box center [743, 456] width 142 height 50
checkbox input "false"
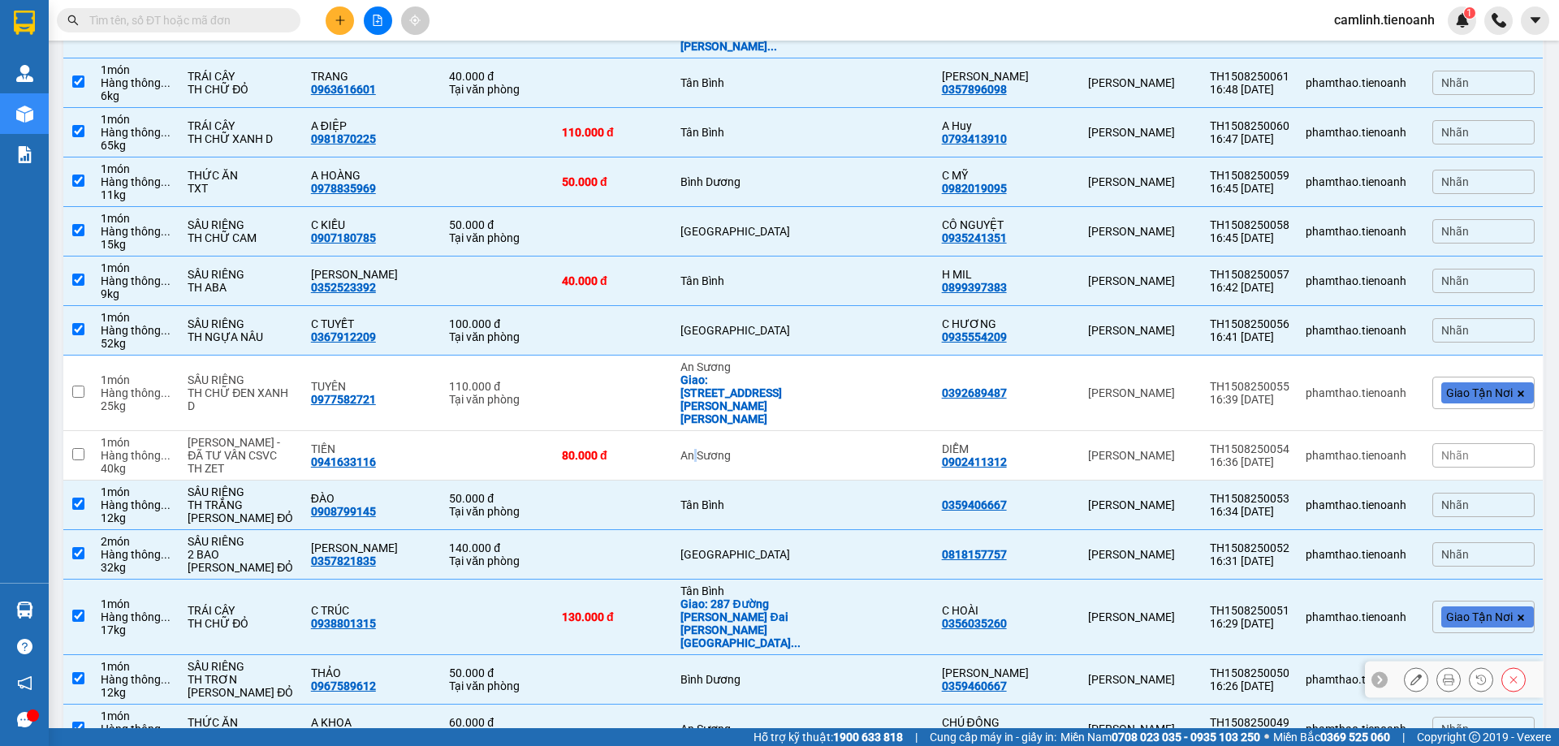
scroll to position [1055, 0]
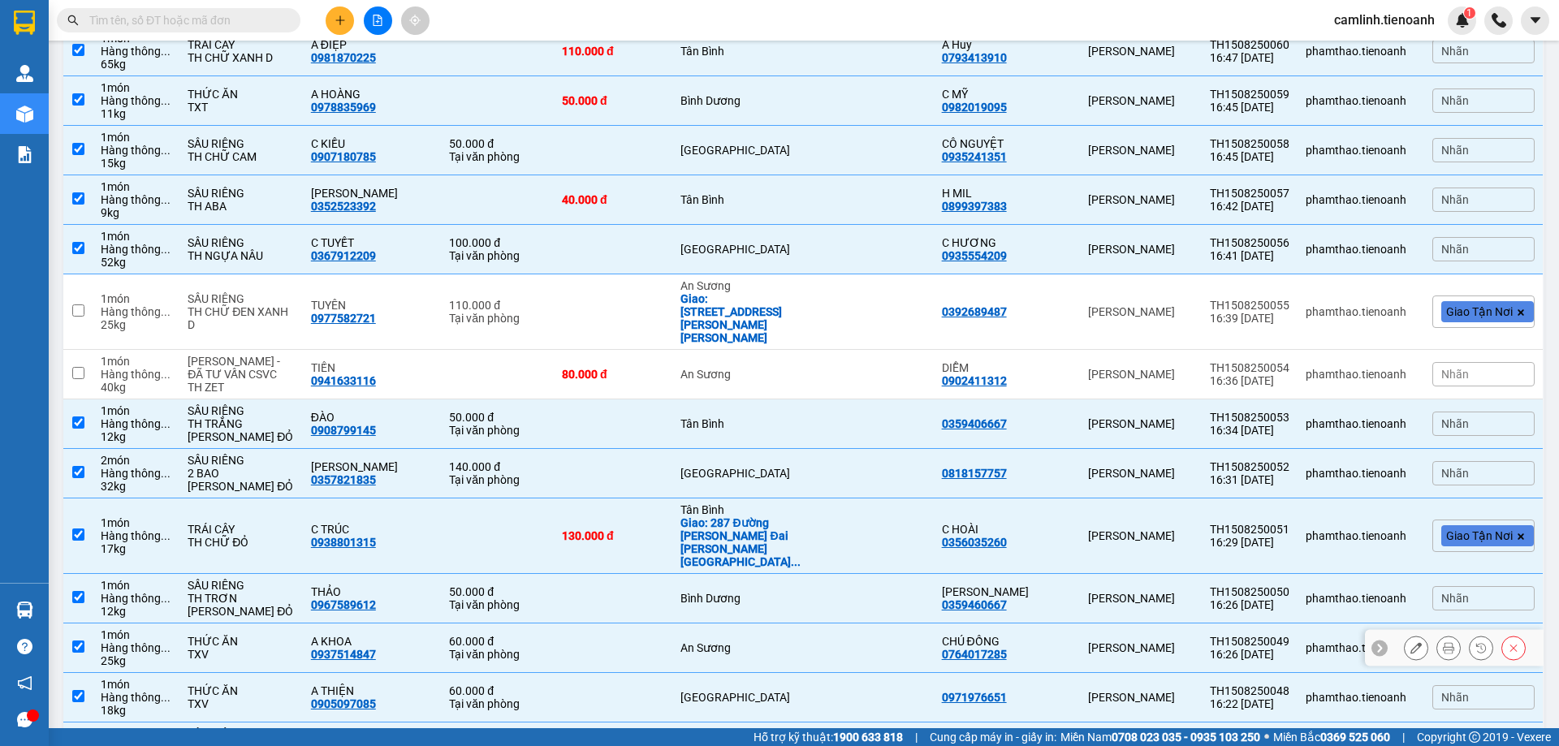
click at [714, 641] on div "An Sương" at bounding box center [743, 647] width 126 height 13
checkbox input "false"
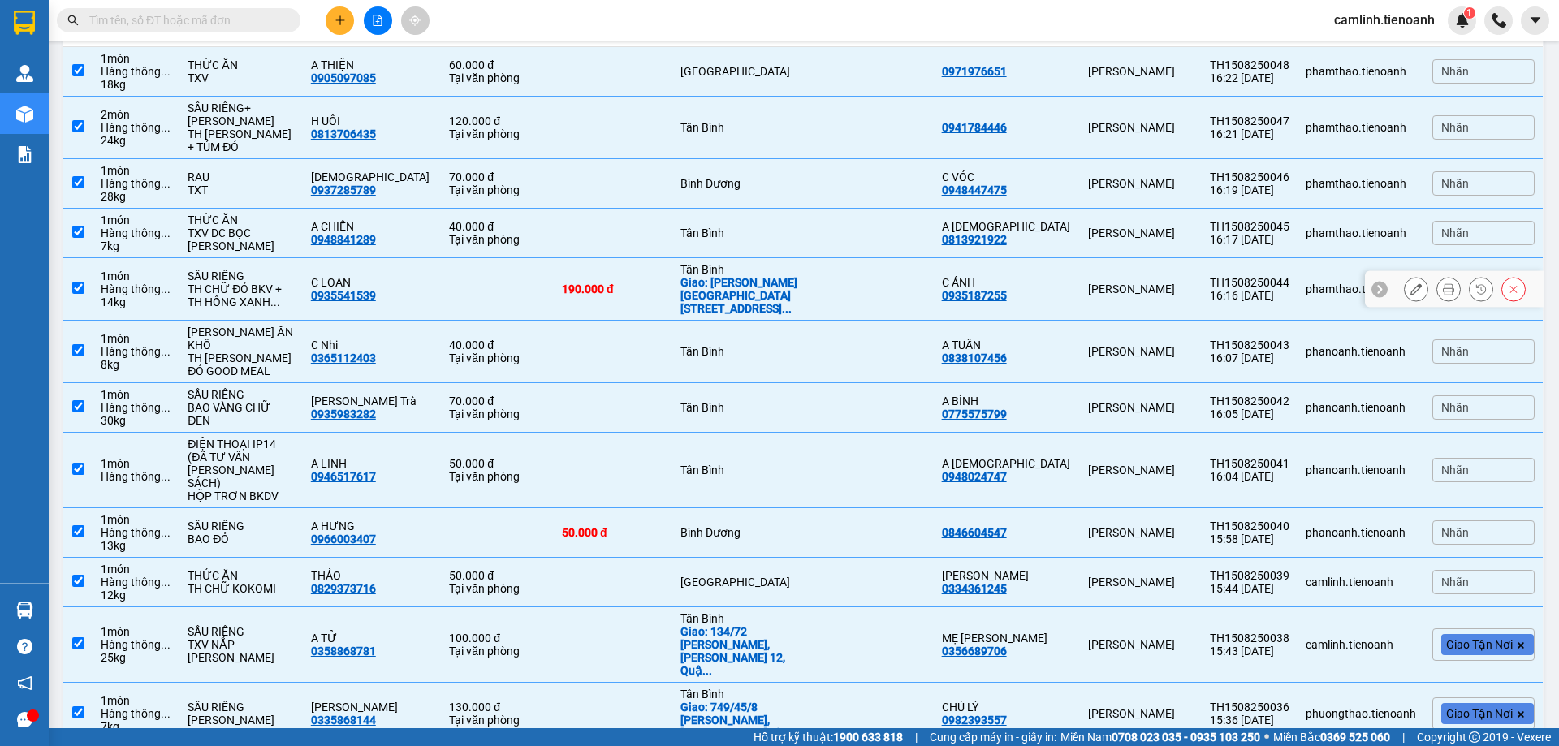
scroll to position [1705, 0]
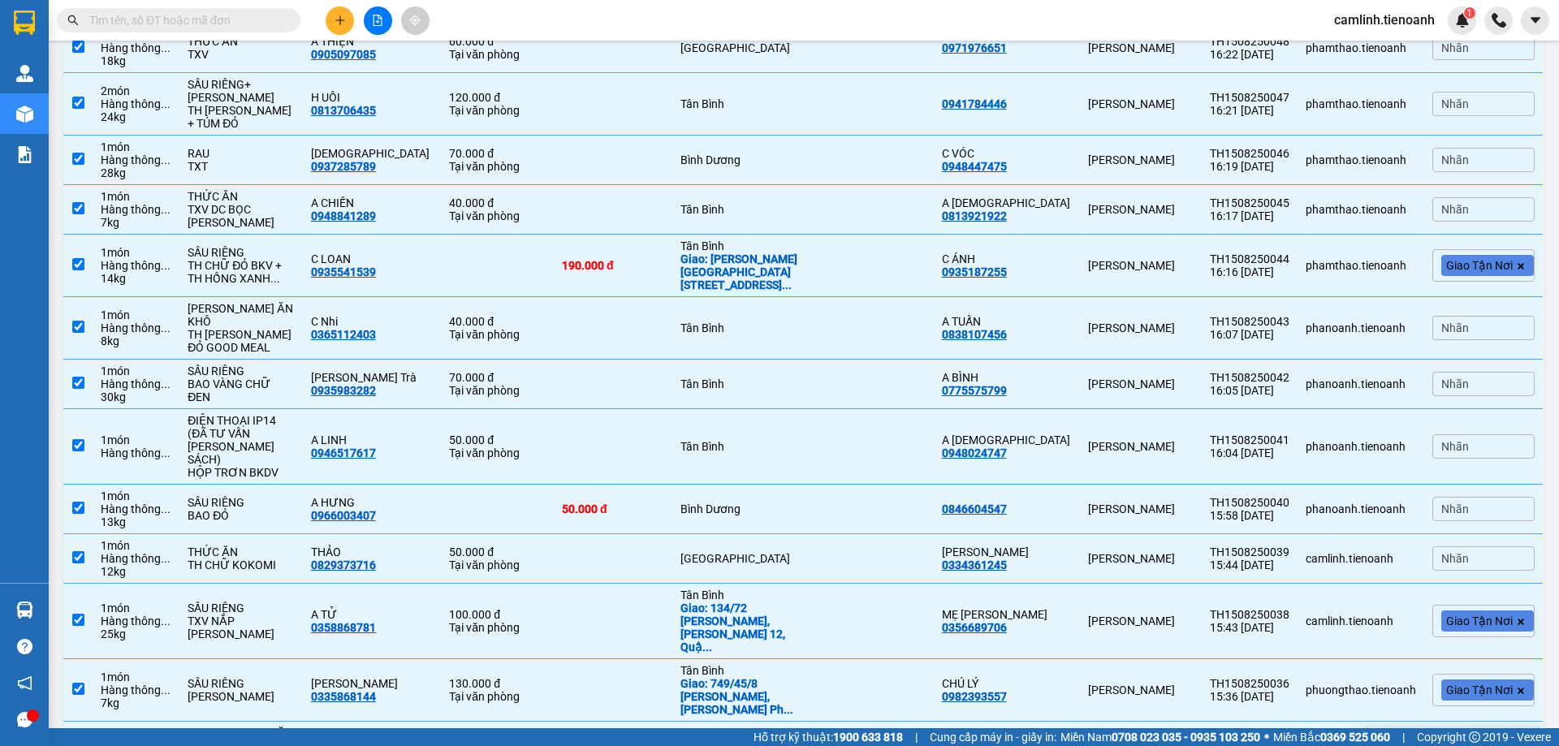
click at [712, 733] on div "Kho 47 - Bến Xe Ngã Tư Ga" at bounding box center [743, 746] width 126 height 26
checkbox input "false"
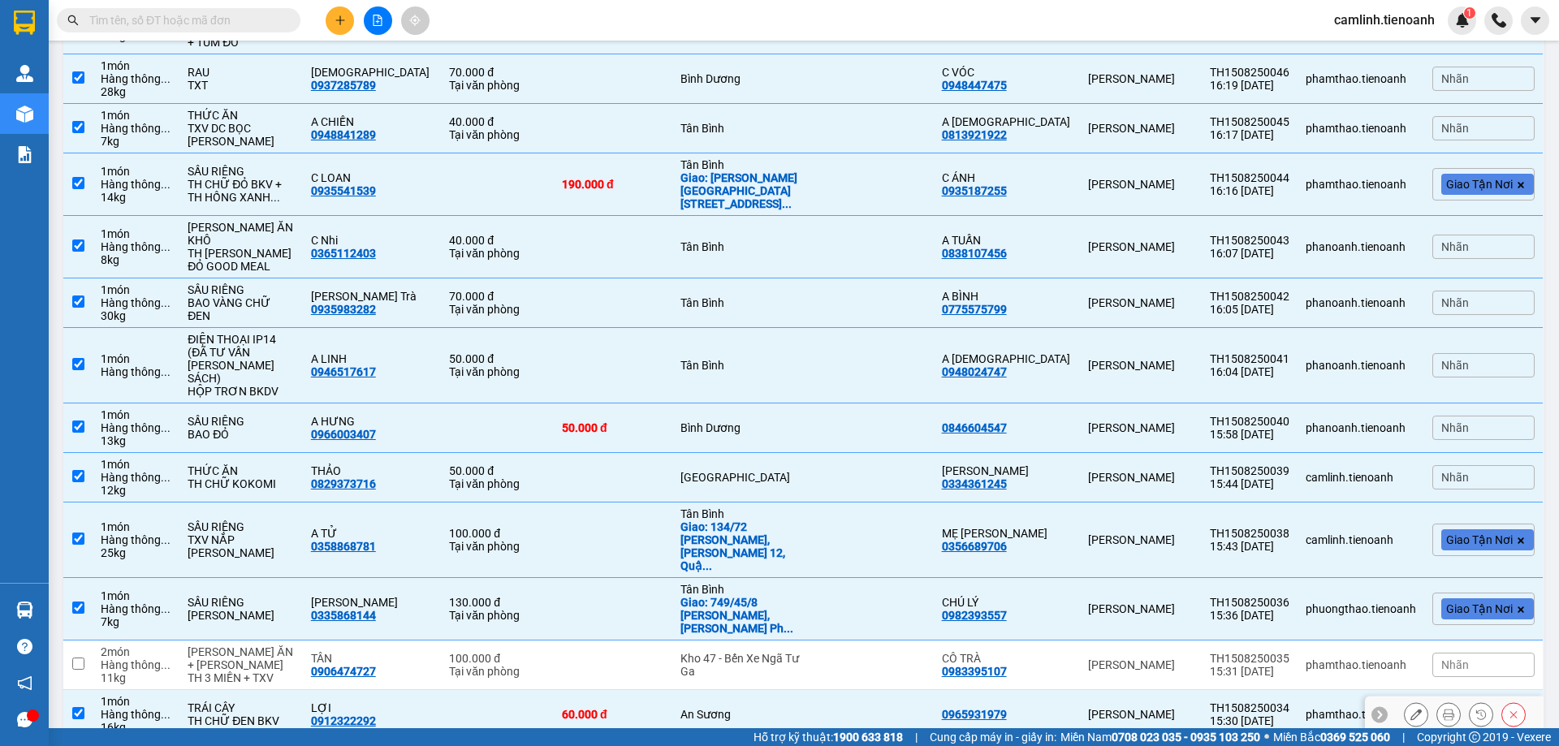
click at [709, 690] on td "An Sương" at bounding box center [743, 715] width 142 height 50
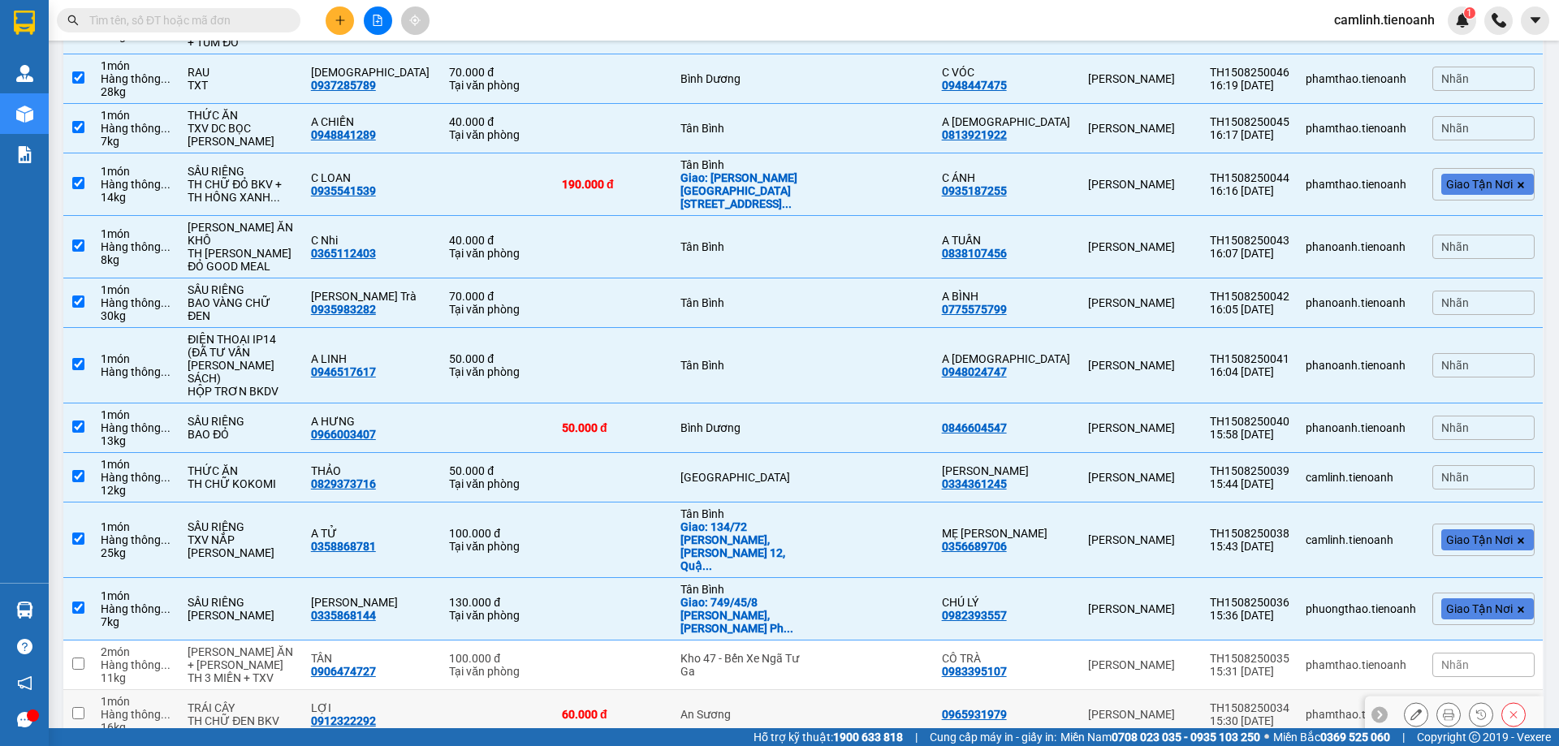
checkbox input "false"
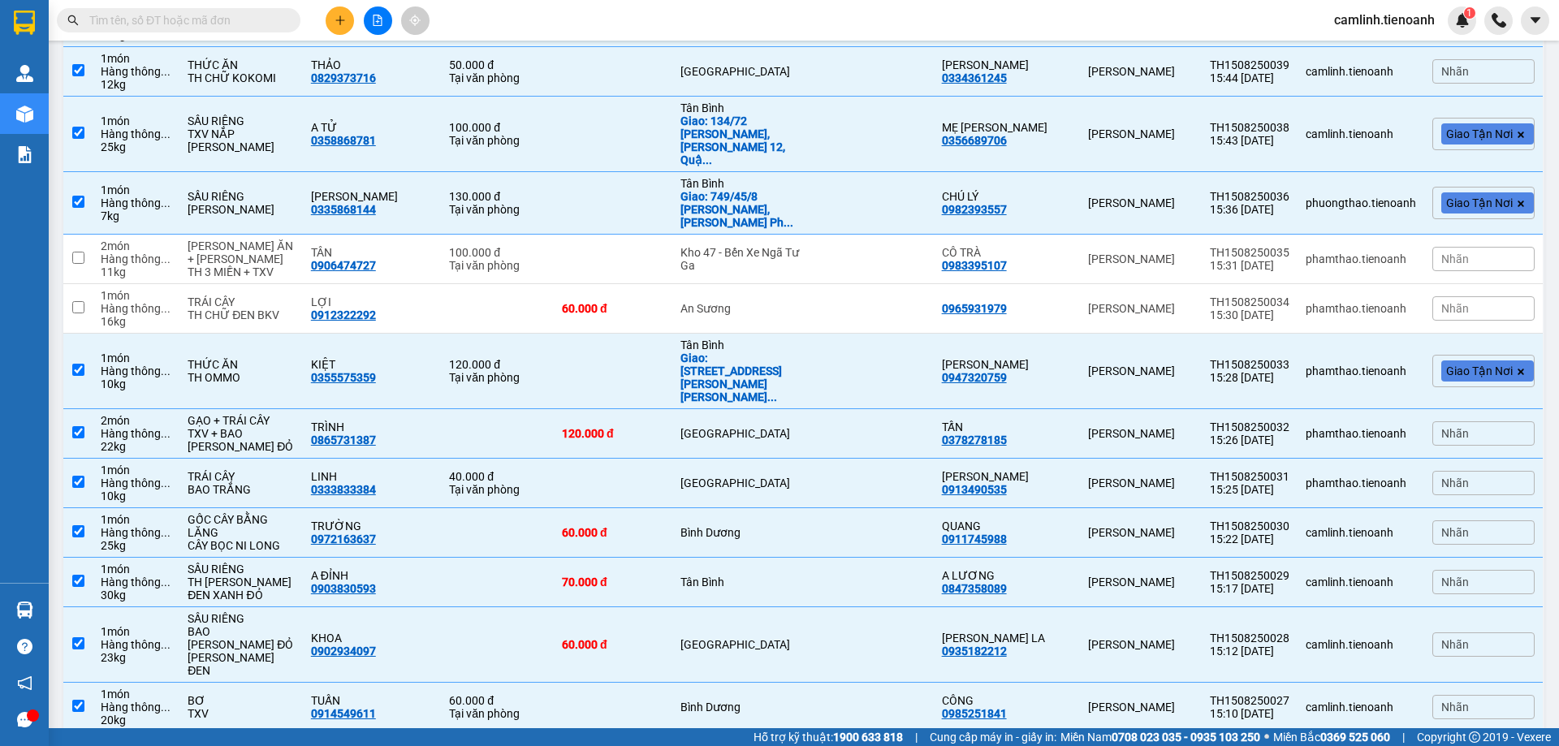
checkbox input "false"
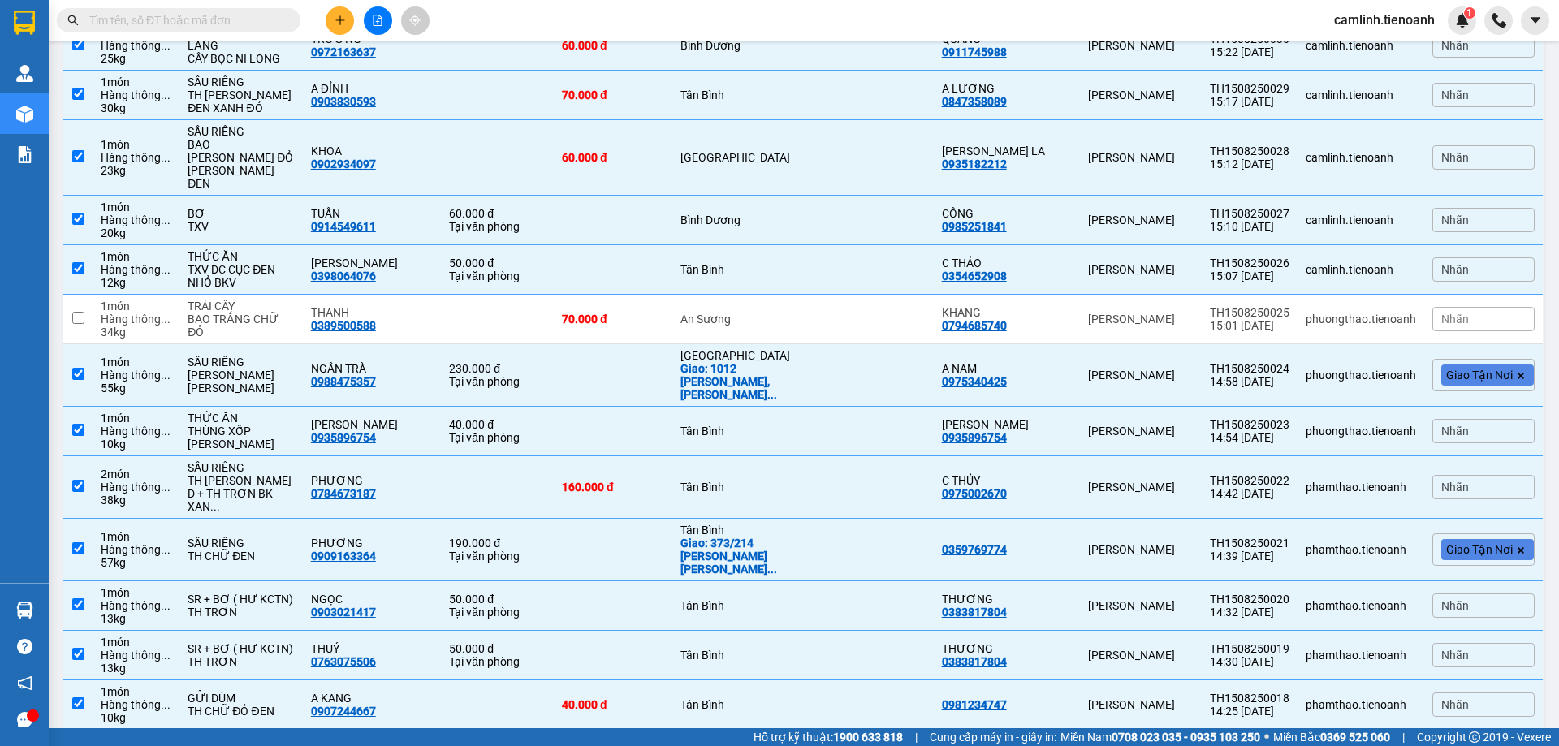
checkbox input "false"
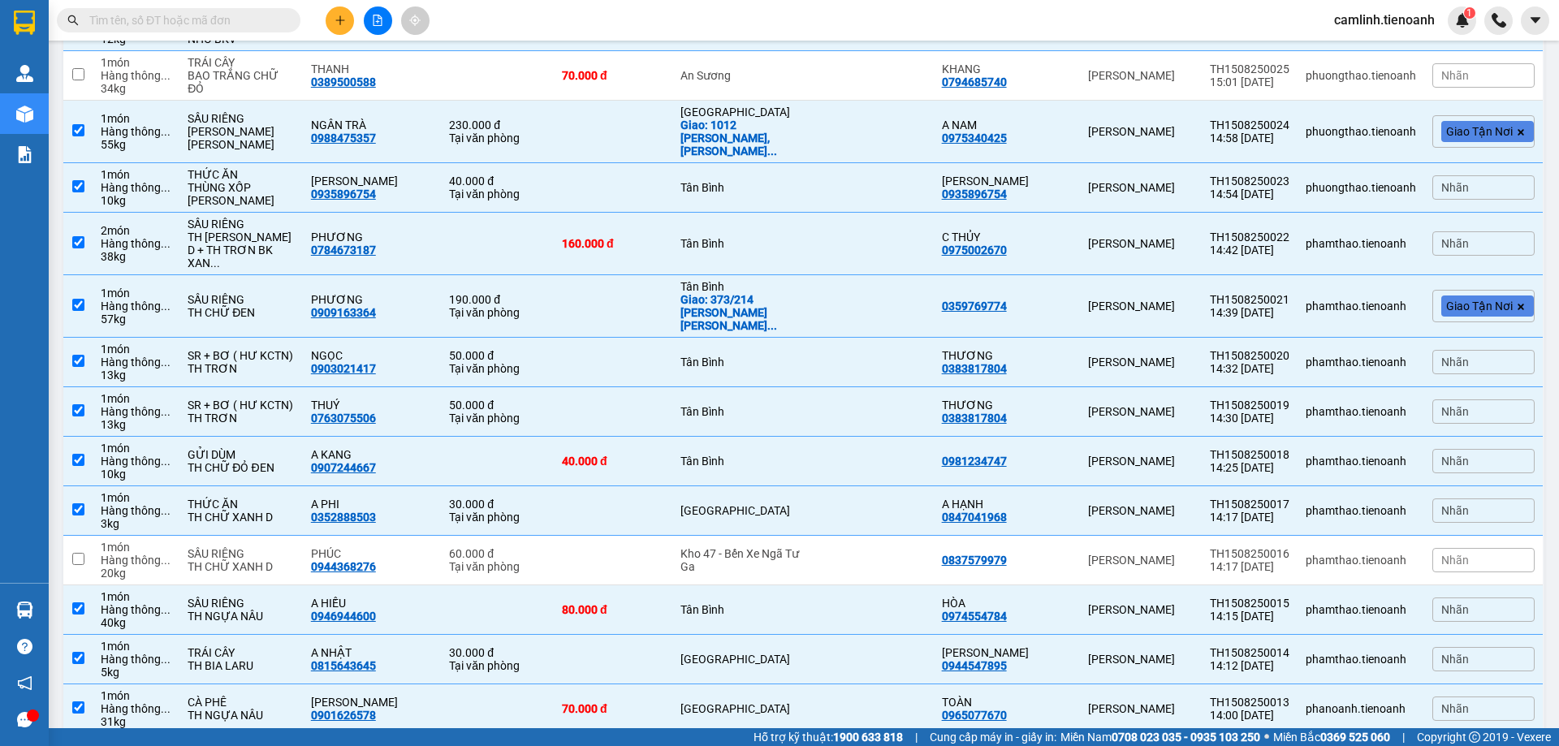
scroll to position [3003, 0]
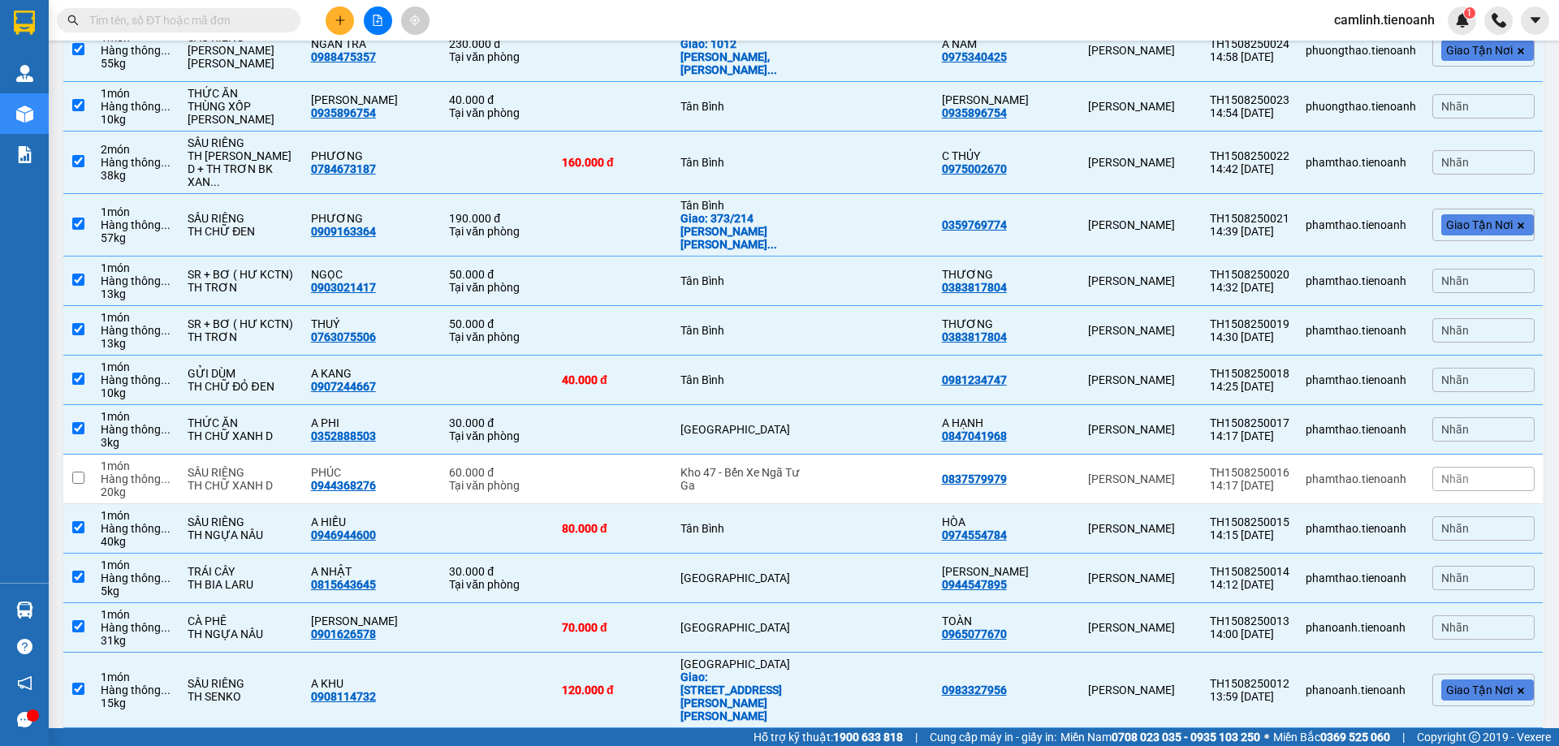
checkbox input "false"
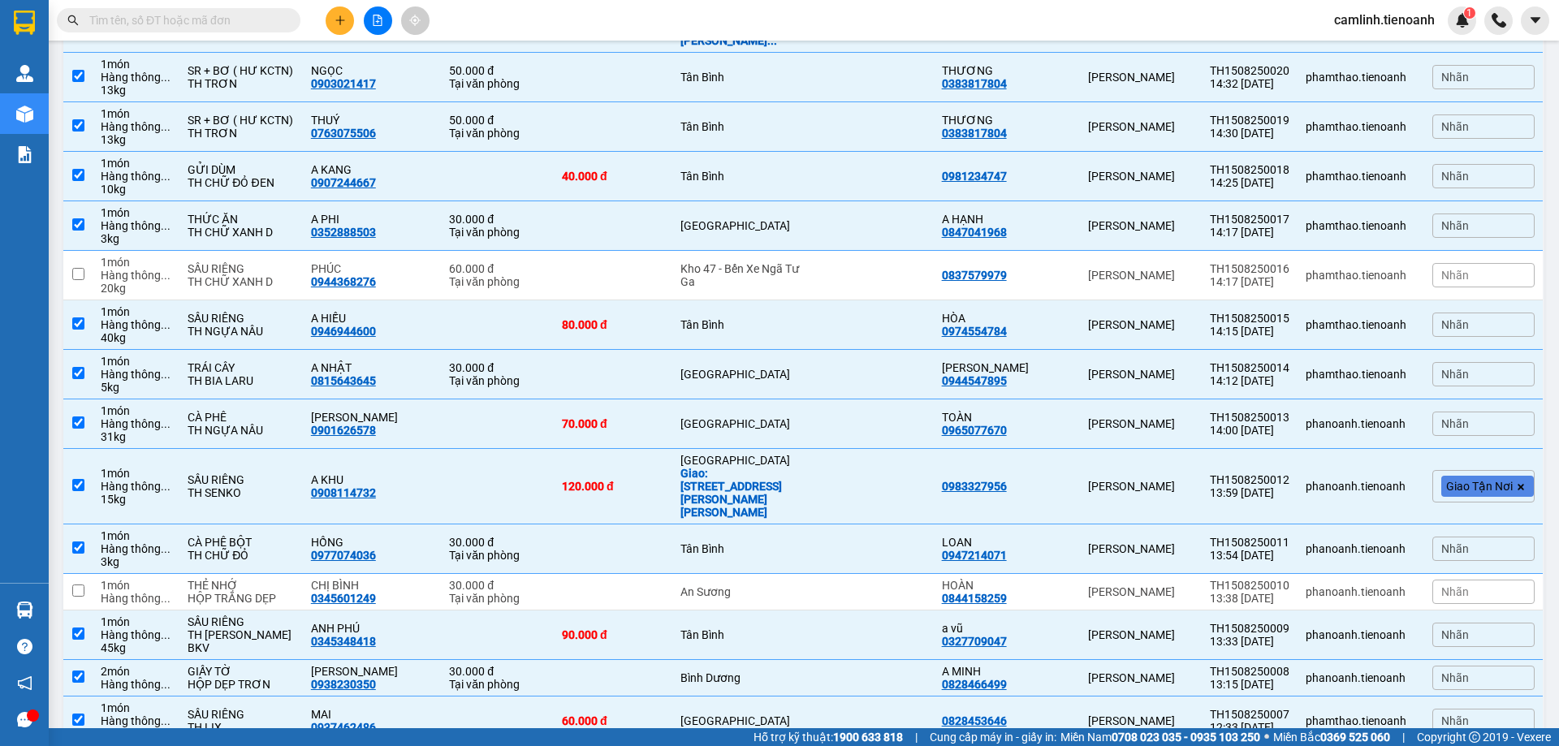
scroll to position [3225, 0]
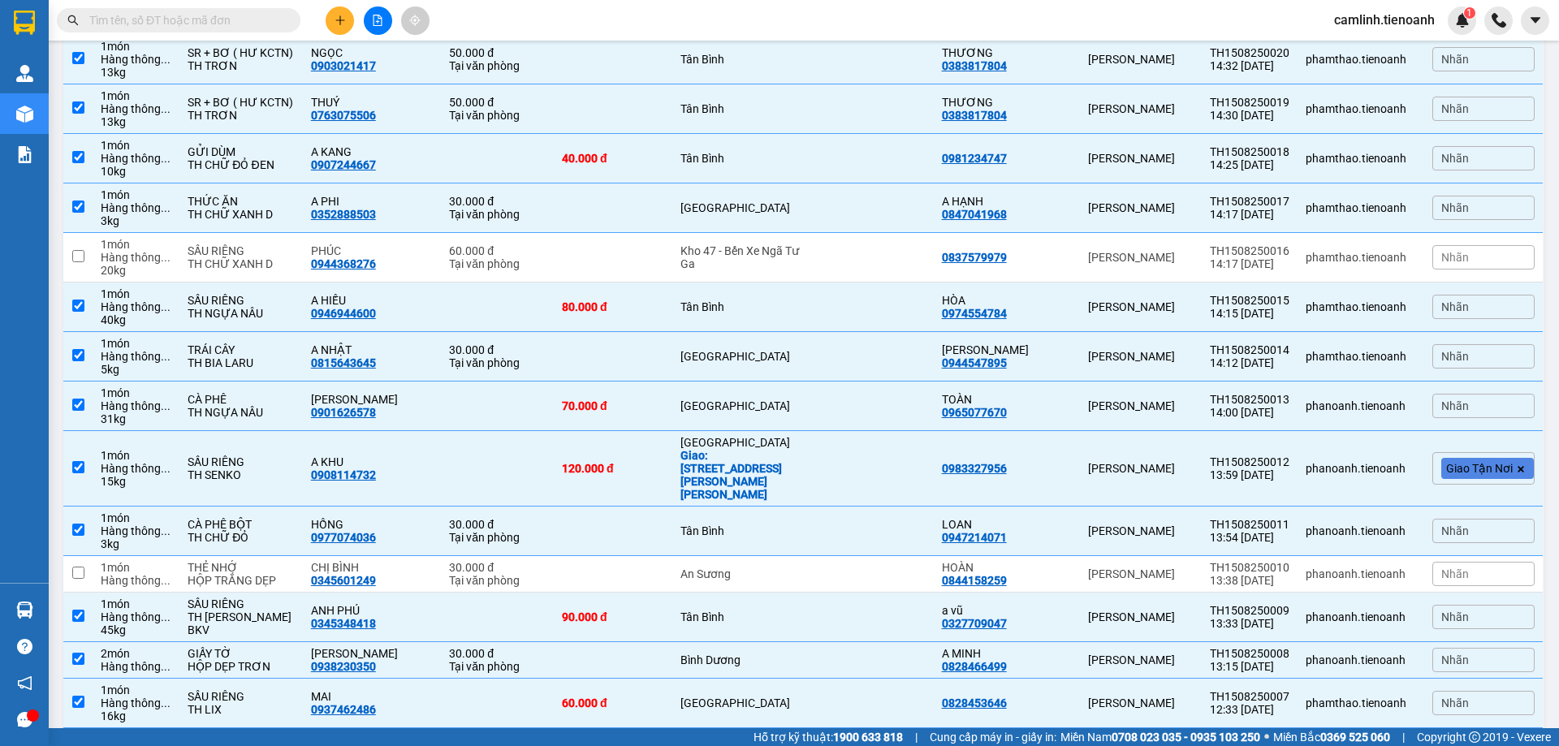
checkbox input "false"
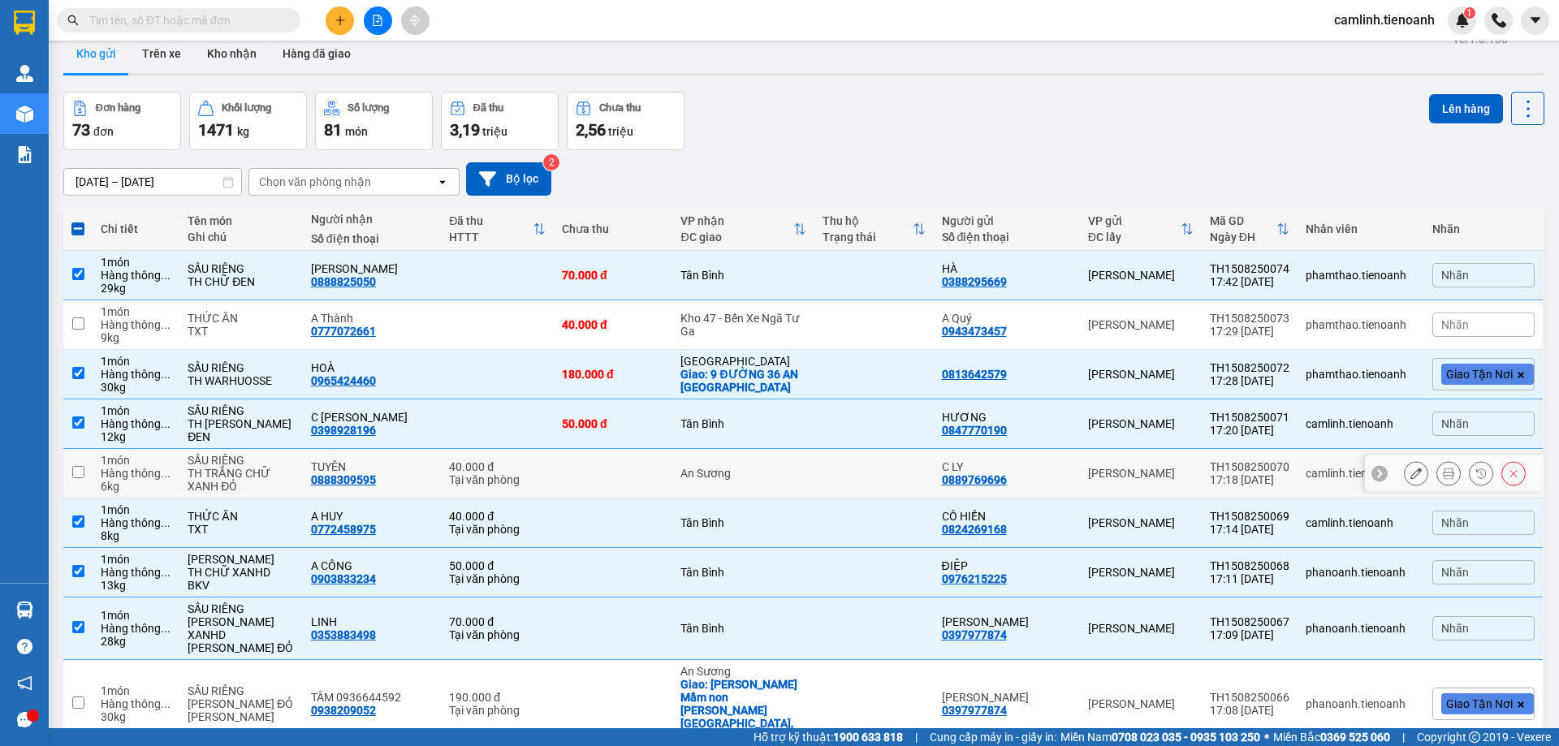
scroll to position [0, 0]
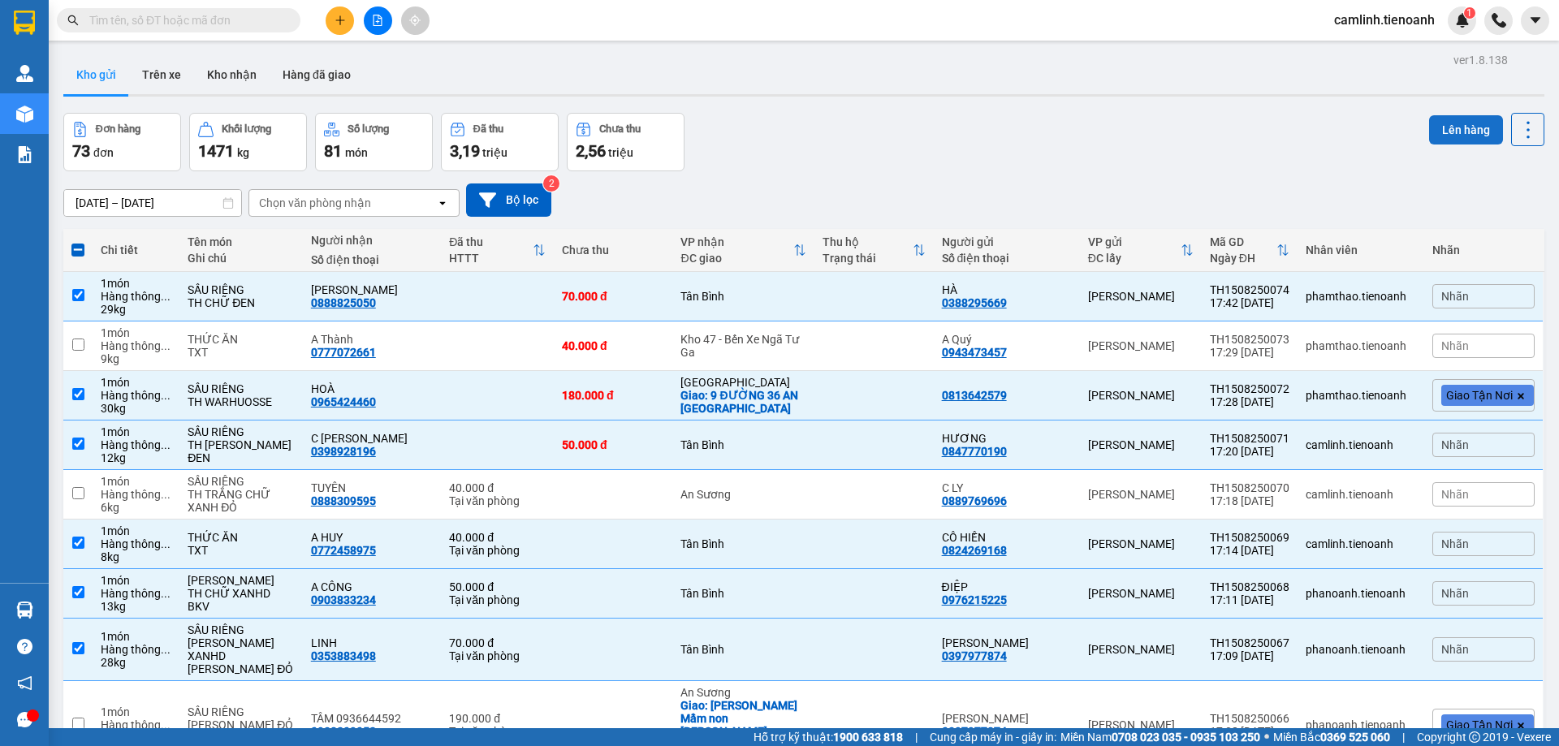
click at [1448, 131] on button "Lên hàng" at bounding box center [1466, 129] width 74 height 29
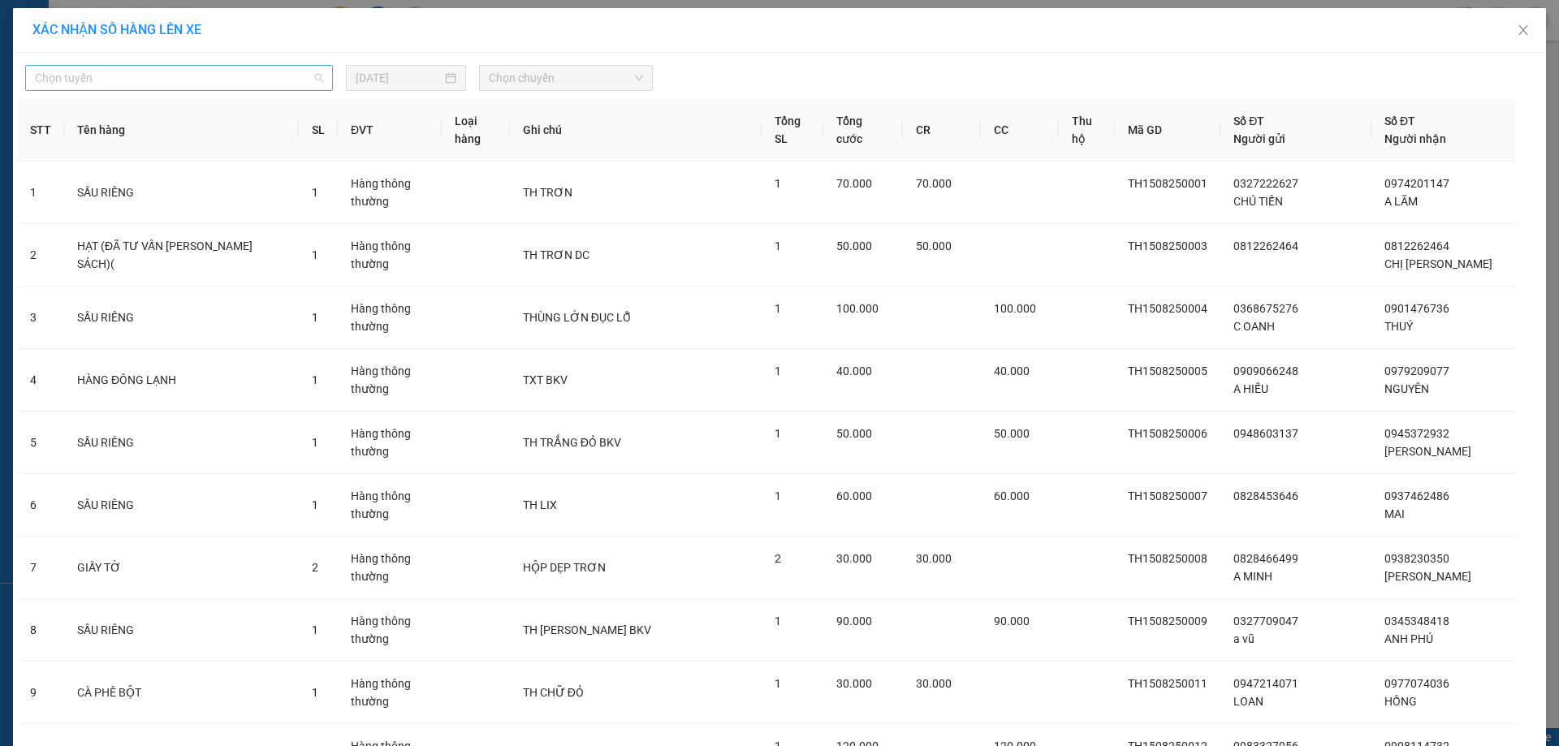
click at [148, 79] on span "Chọn tuyến" at bounding box center [179, 78] width 288 height 24
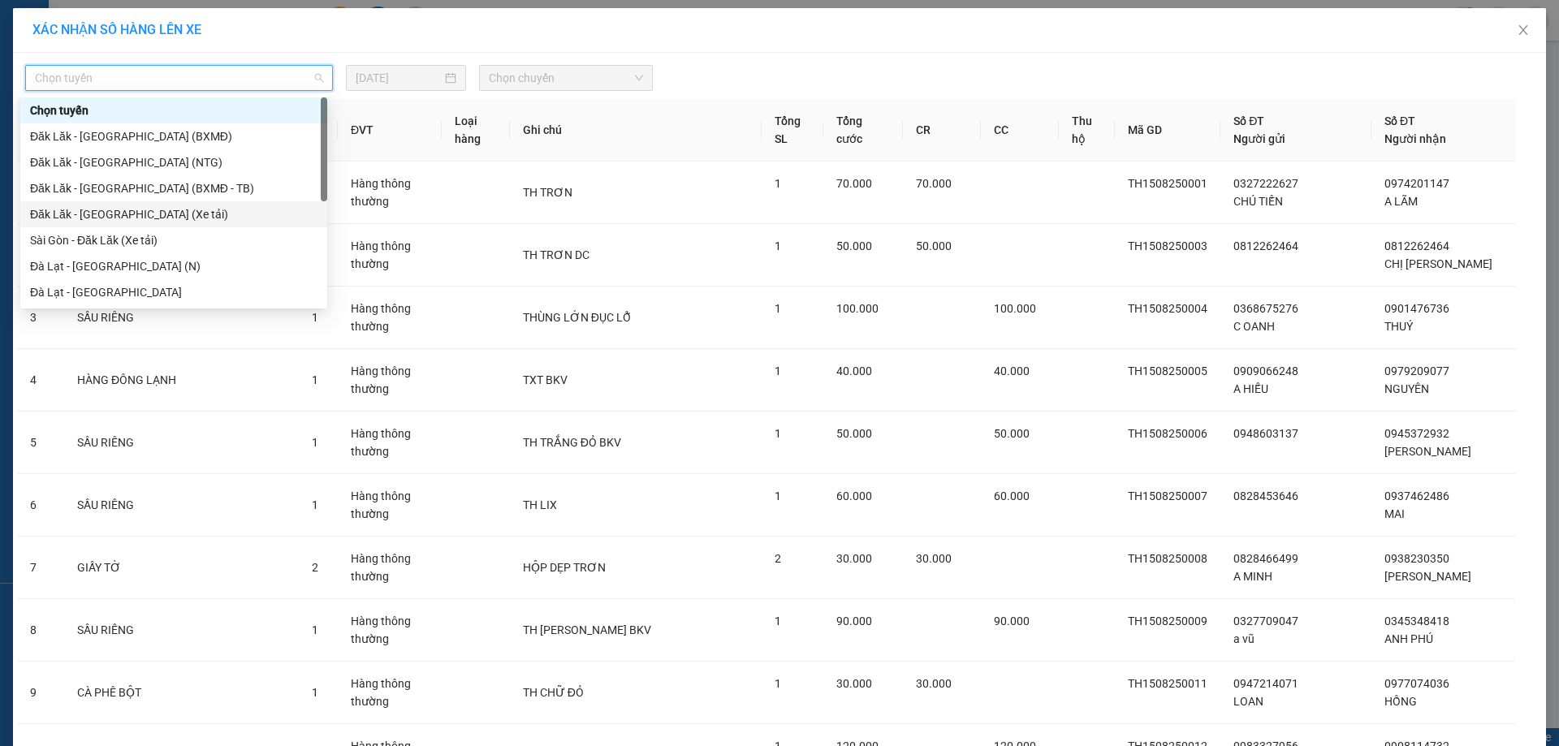
click at [141, 219] on div "Đăk Lăk - [GEOGRAPHIC_DATA] (Xe tải)" at bounding box center [173, 214] width 287 height 18
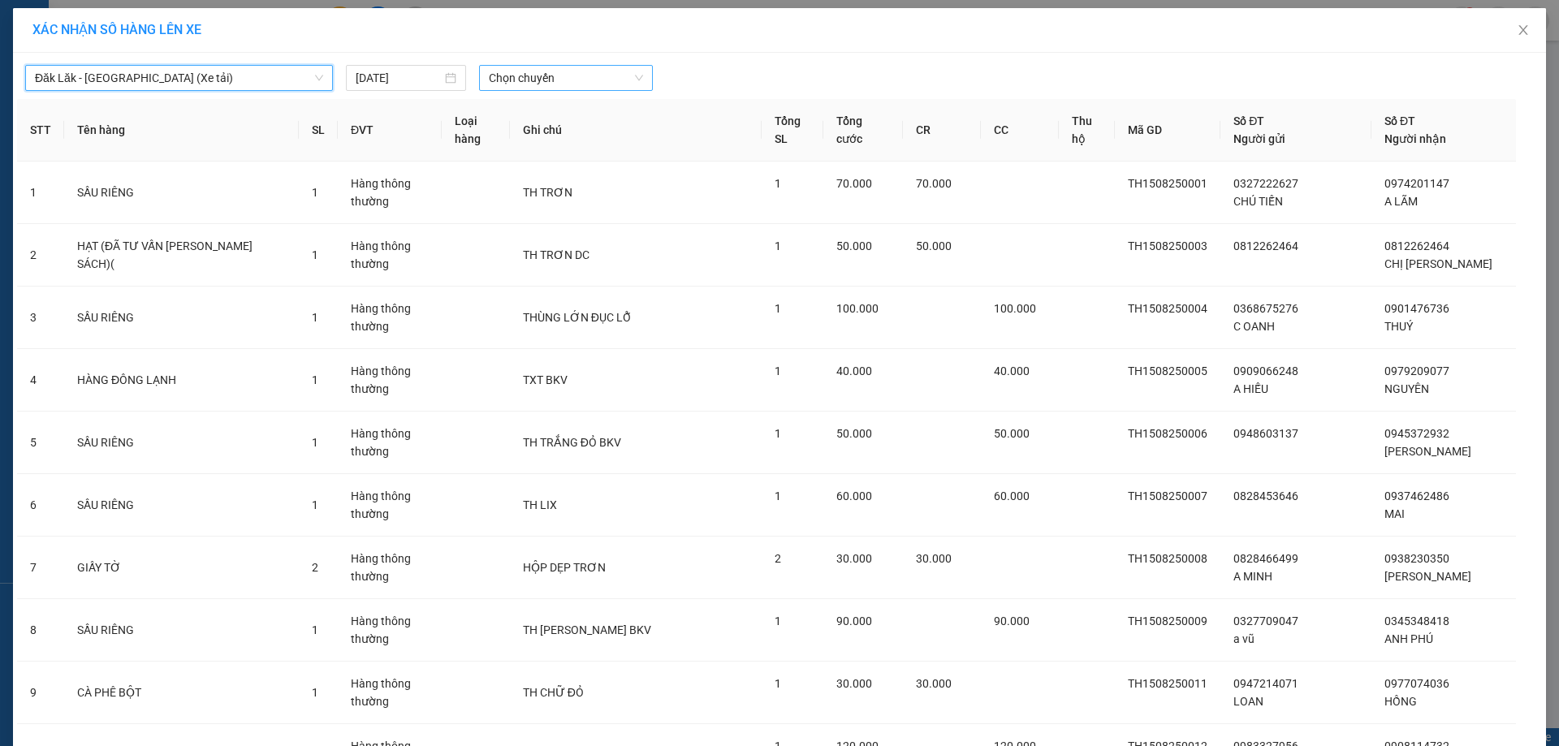
click at [530, 75] on span "Chọn chuyến" at bounding box center [566, 78] width 154 height 24
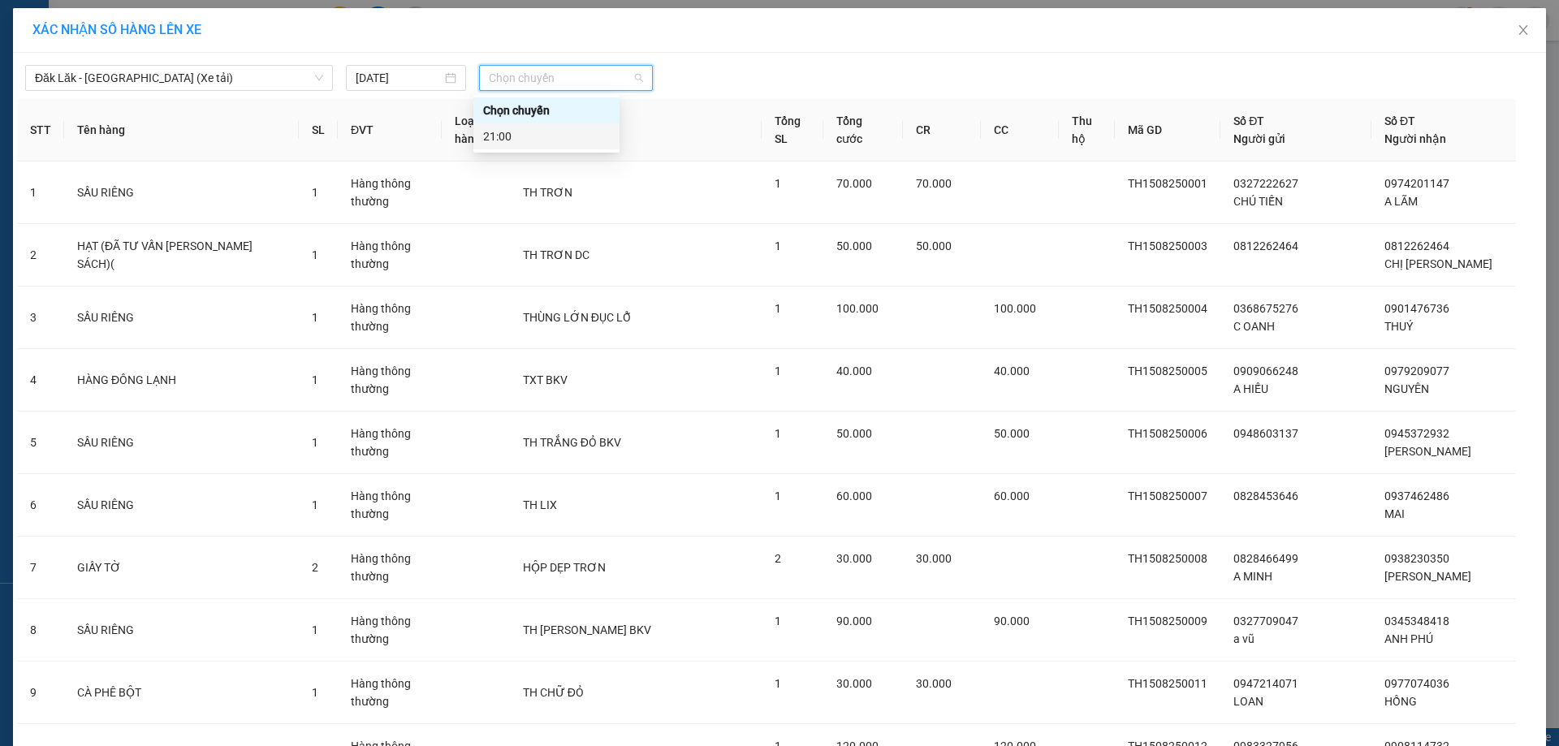
click at [528, 144] on div "21:00" at bounding box center [546, 136] width 127 height 18
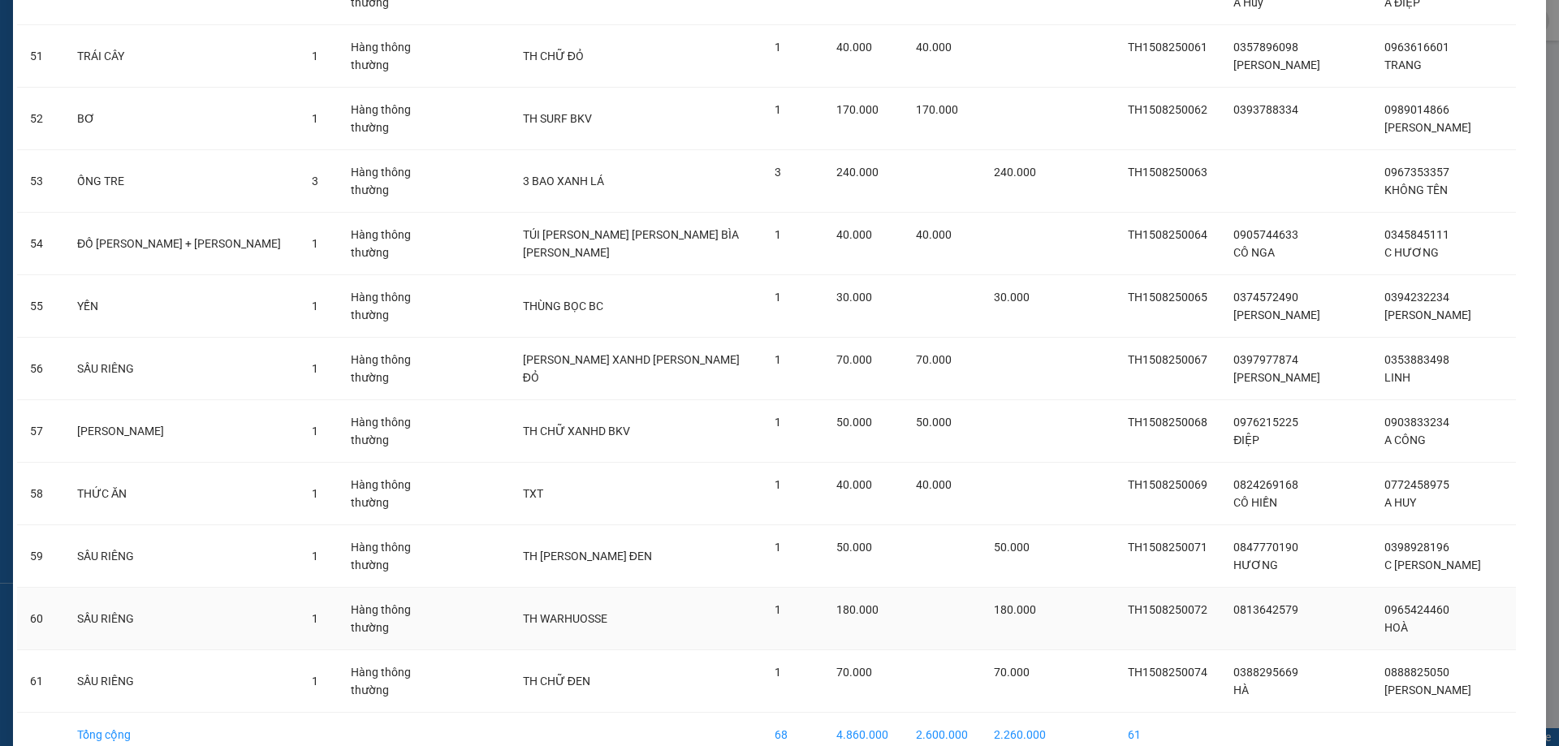
scroll to position [3356, 0]
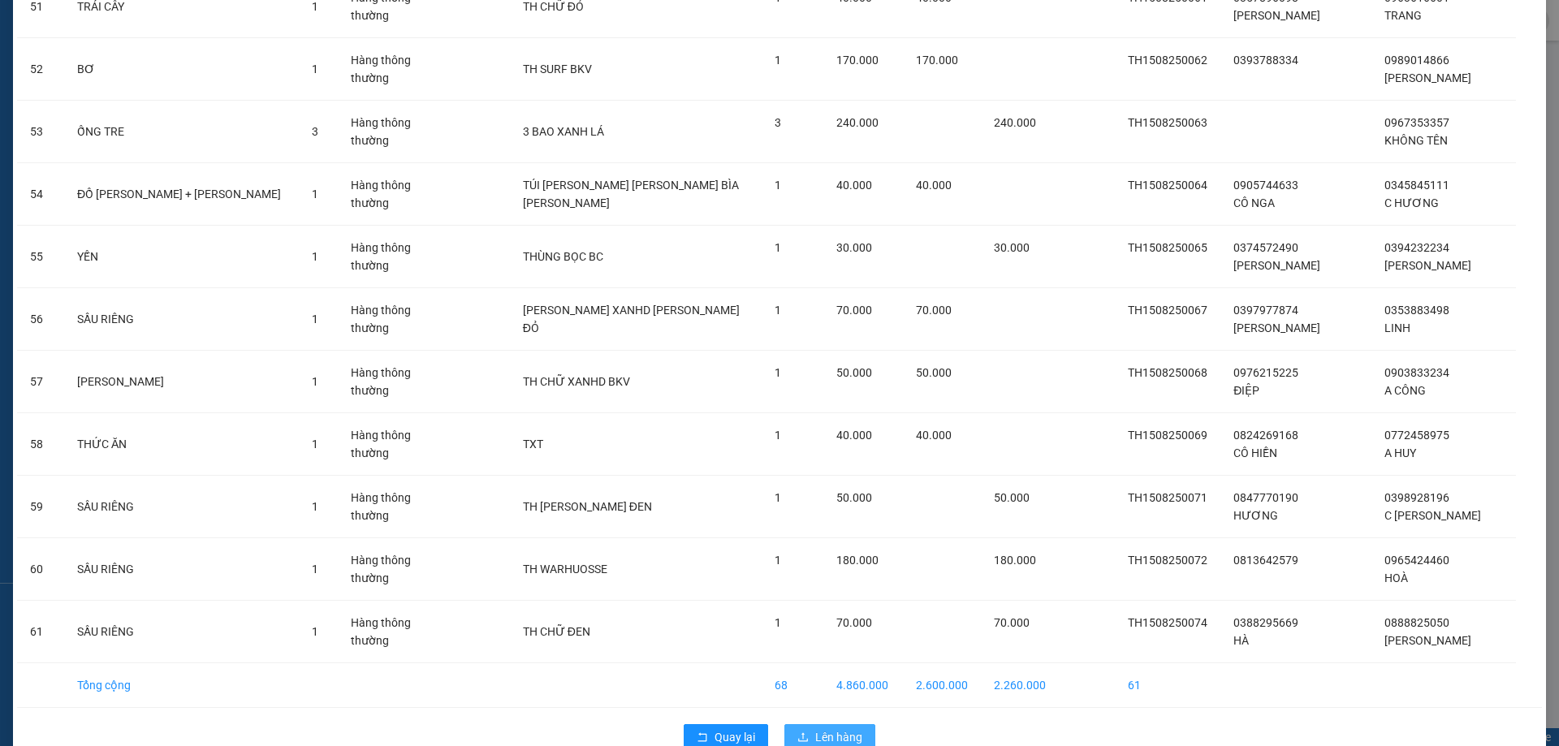
drag, startPoint x: 852, startPoint y: 696, endPoint x: 844, endPoint y: 682, distance: 16.0
click at [851, 728] on span "Lên hàng" at bounding box center [838, 737] width 47 height 18
